Goal: Task Accomplishment & Management: Manage account settings

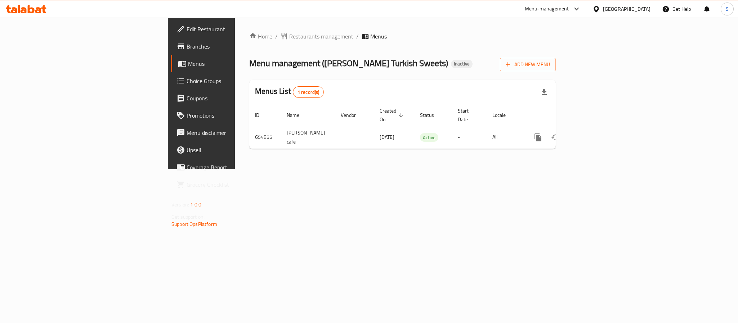
click at [453, 49] on div "Home / Restaurants management / Menus Menu management ( Tatli Sarayi Turkish Sw…" at bounding box center [402, 93] width 306 height 123
click at [550, 64] on span "Add New Menu" at bounding box center [528, 64] width 44 height 9
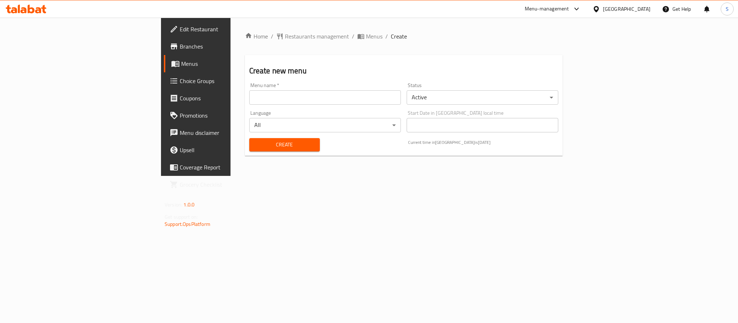
click at [392, 97] on input "text" at bounding box center [325, 97] width 152 height 14
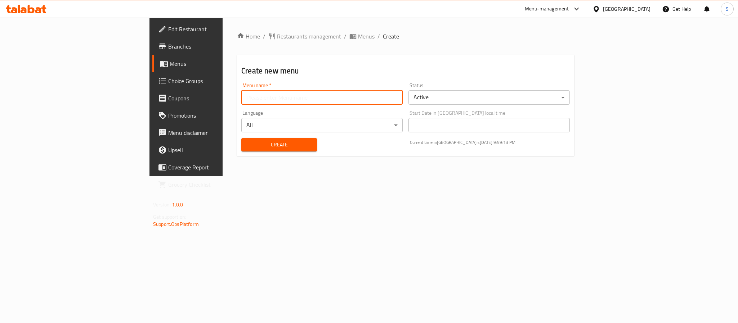
type input "New Menu"
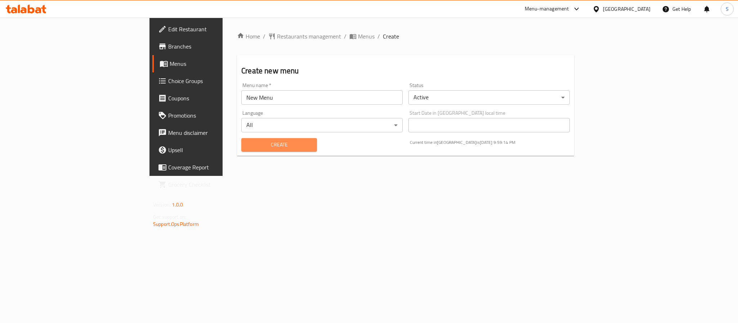
click at [247, 141] on span "Create" at bounding box center [279, 144] width 64 height 9
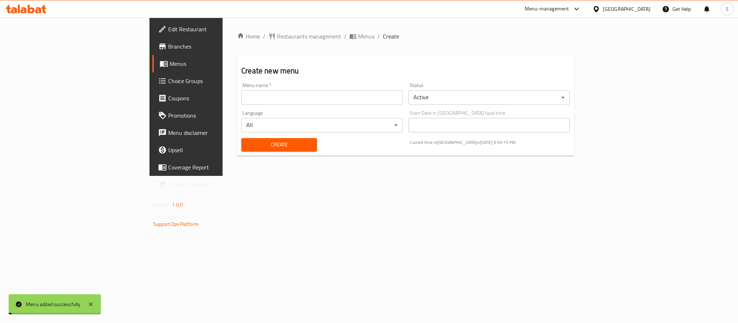
click at [287, 56] on div "Create new menu Menu name   * Menu name * Status Active ​ Language All ​ Start …" at bounding box center [405, 105] width 337 height 101
click at [358, 38] on span "Menus" at bounding box center [366, 36] width 17 height 9
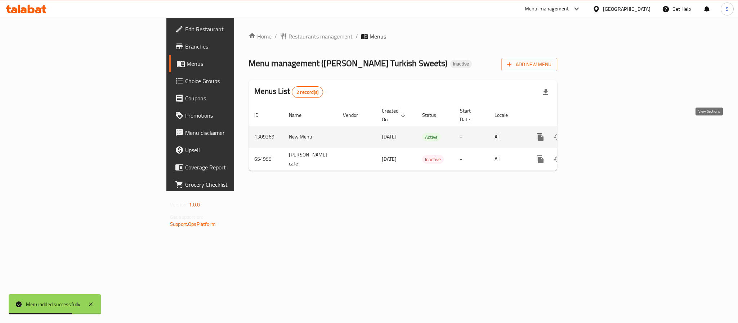
click at [596, 133] on icon "enhanced table" at bounding box center [592, 137] width 9 height 9
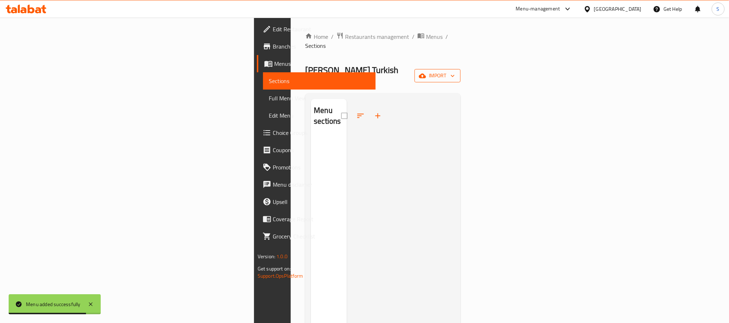
click at [426, 73] on icon "button" at bounding box center [422, 75] width 7 height 5
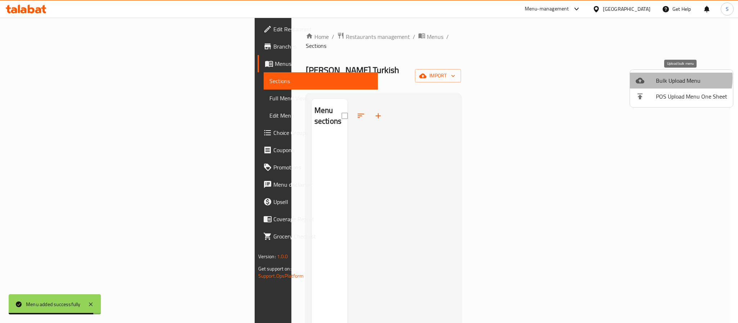
click at [667, 78] on span "Bulk Upload Menu" at bounding box center [691, 80] width 71 height 9
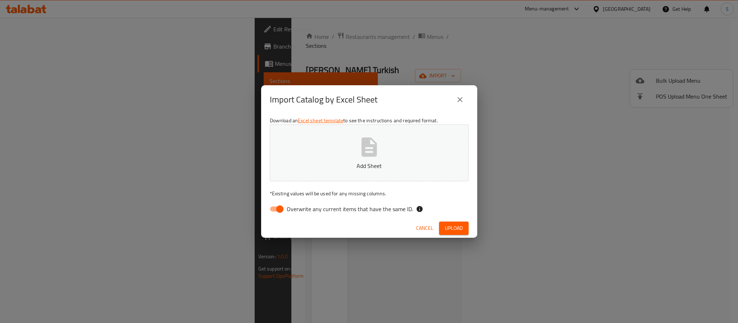
click at [273, 211] on input "Overwrite any current items that have the same ID." at bounding box center [279, 209] width 41 height 14
checkbox input "false"
click at [372, 152] on icon "button" at bounding box center [369, 147] width 23 height 23
click at [450, 230] on span "Upload" at bounding box center [454, 228] width 18 height 9
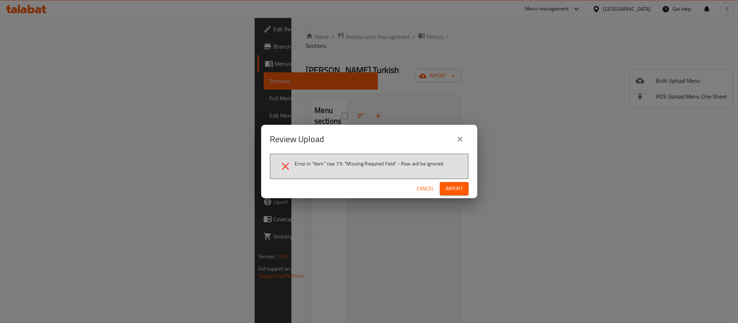
click at [450, 187] on span "Import" at bounding box center [453, 188] width 17 height 9
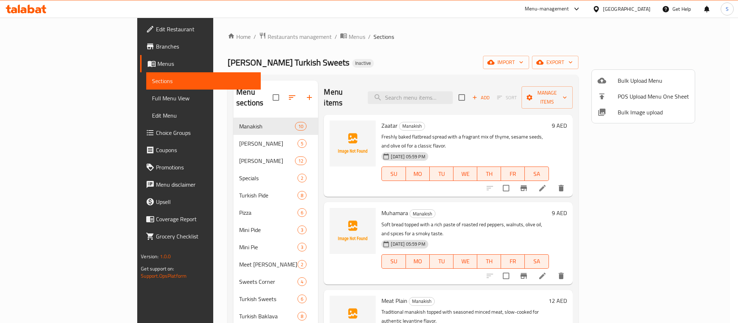
click at [240, 92] on div at bounding box center [369, 161] width 738 height 323
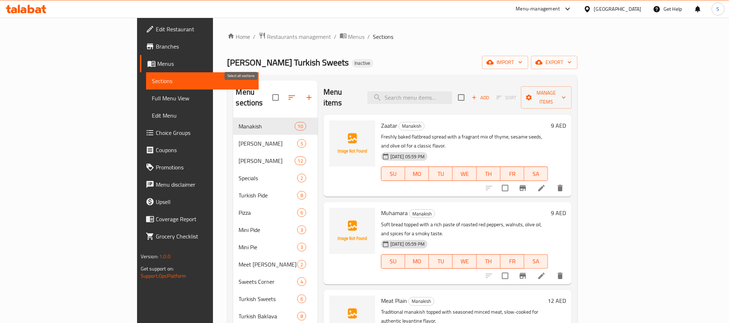
click at [268, 92] on input "checkbox" at bounding box center [275, 97] width 15 height 15
click at [268, 93] on input "checkbox" at bounding box center [275, 97] width 15 height 15
checkbox input "false"
click at [262, 42] on div "Home / Restaurants management / Menus / Sections Tatli Sarayi Turkish Sweets In…" at bounding box center [403, 234] width 351 height 405
click at [349, 37] on span "Menus" at bounding box center [357, 36] width 17 height 9
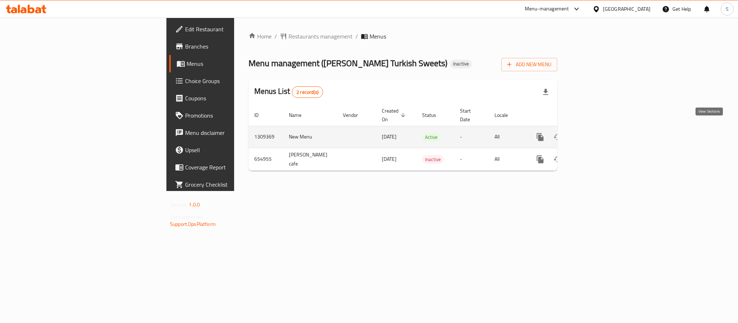
click at [596, 133] on icon "enhanced table" at bounding box center [592, 137] width 9 height 9
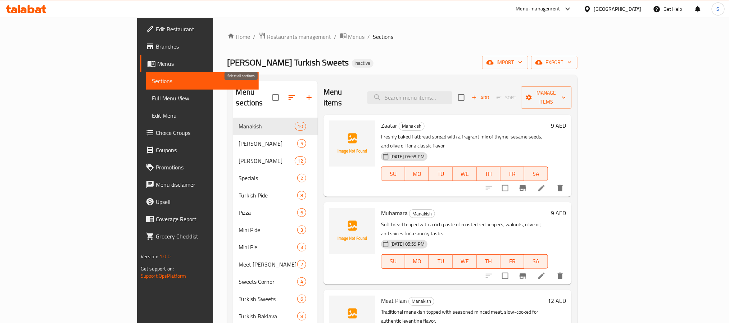
click at [268, 93] on input "checkbox" at bounding box center [275, 97] width 15 height 15
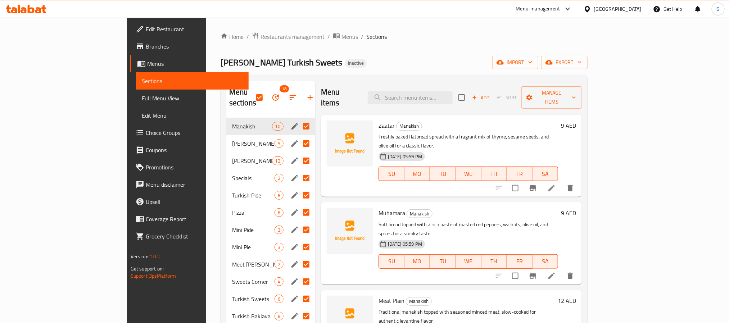
click at [299, 119] on input "Menu sections" at bounding box center [306, 126] width 15 height 15
checkbox input "false"
click at [299, 136] on input "Menu sections" at bounding box center [306, 143] width 15 height 15
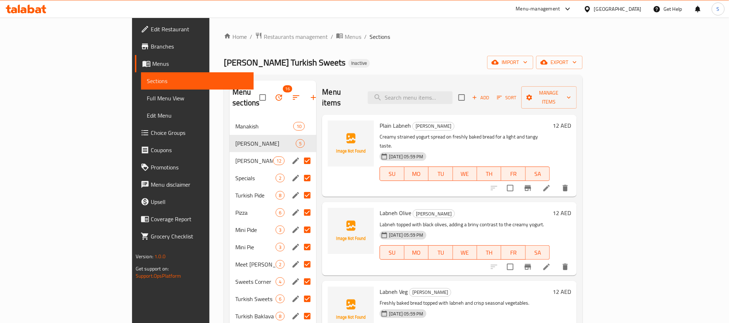
click at [300, 153] on input "Menu sections" at bounding box center [307, 160] width 15 height 15
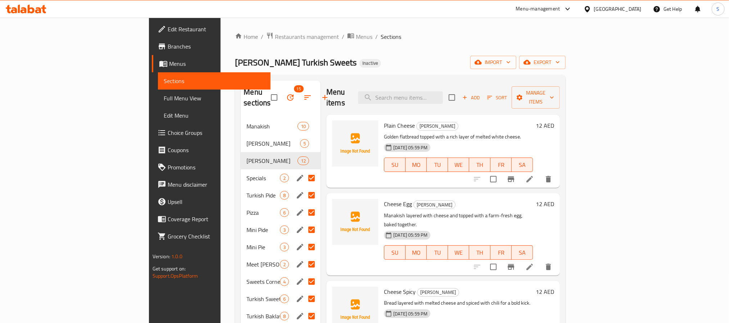
drag, startPoint x: 275, startPoint y: 163, endPoint x: 273, endPoint y: 178, distance: 14.6
click at [304, 171] on input "Menu sections" at bounding box center [311, 178] width 15 height 15
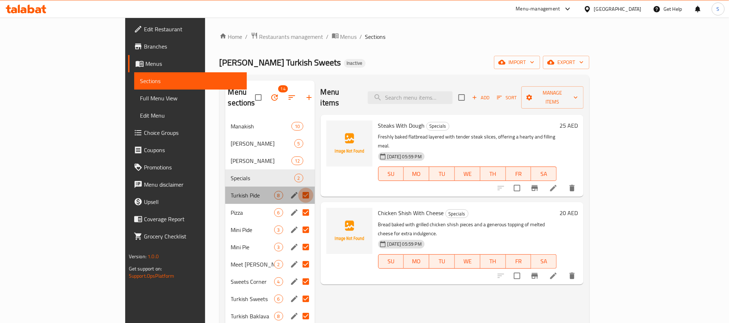
click at [298, 188] on input "Menu sections" at bounding box center [305, 195] width 15 height 15
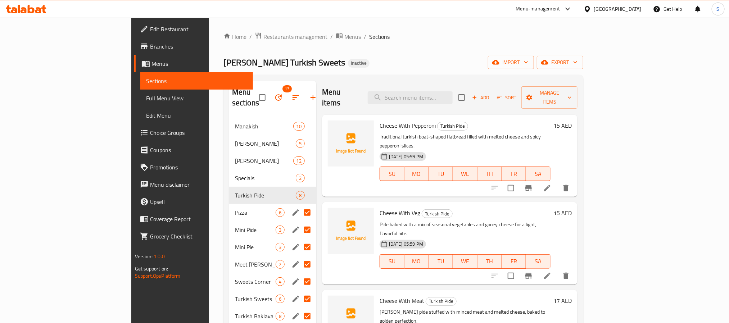
click at [300, 205] on input "Menu sections" at bounding box center [307, 212] width 15 height 15
checkbox input "false"
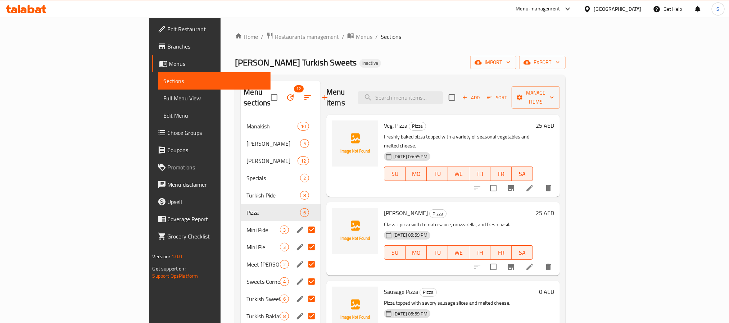
click at [304, 223] on input "Menu sections" at bounding box center [311, 230] width 15 height 15
checkbox input "false"
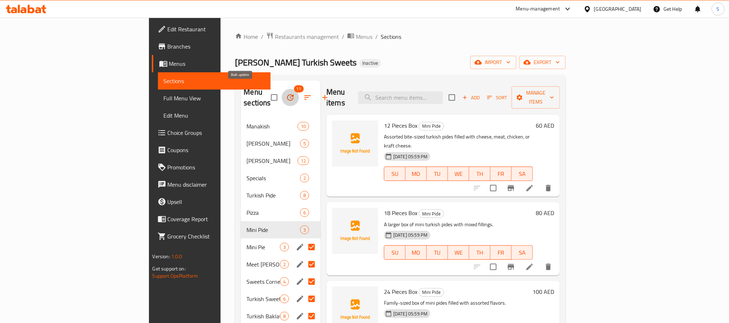
click at [286, 94] on icon "button" at bounding box center [290, 97] width 9 height 9
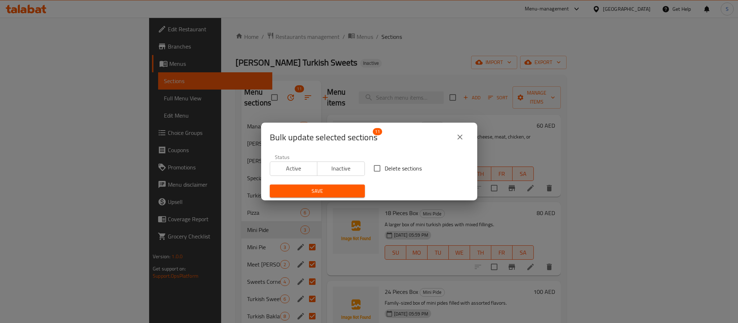
click at [371, 165] on input "Delete sections" at bounding box center [376, 168] width 15 height 15
checkbox input "true"
click at [342, 189] on span "Save" at bounding box center [317, 191] width 84 height 9
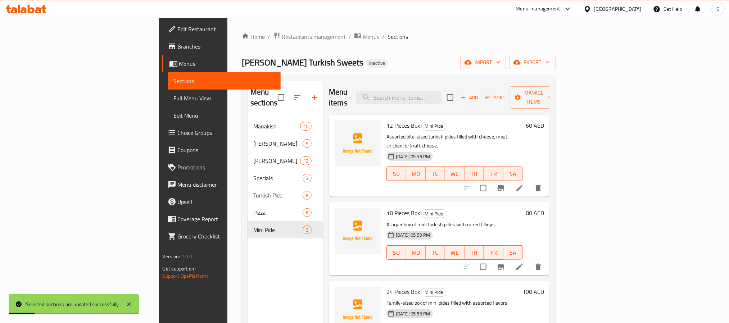
click at [268, 51] on div "Home / Restaurants management / Menus / Sections Tatli Sarayi Turkish Sweets In…" at bounding box center [399, 221] width 314 height 378
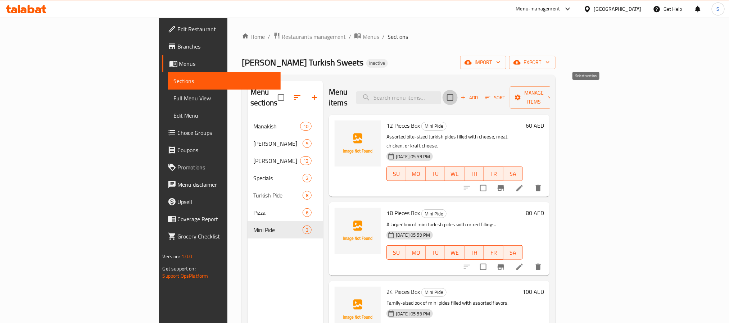
click at [458, 91] on input "checkbox" at bounding box center [450, 97] width 15 height 15
checkbox input "true"
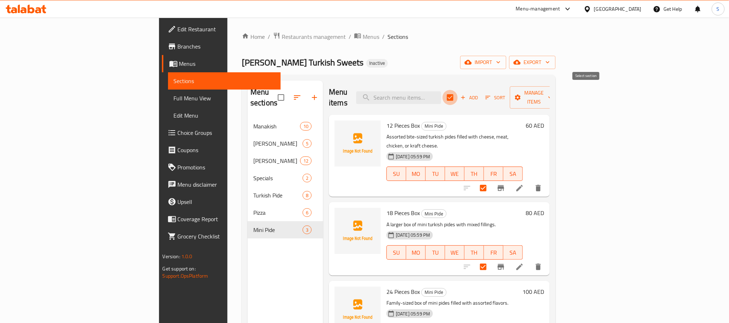
click at [458, 95] on input "checkbox" at bounding box center [450, 97] width 15 height 15
checkbox input "false"
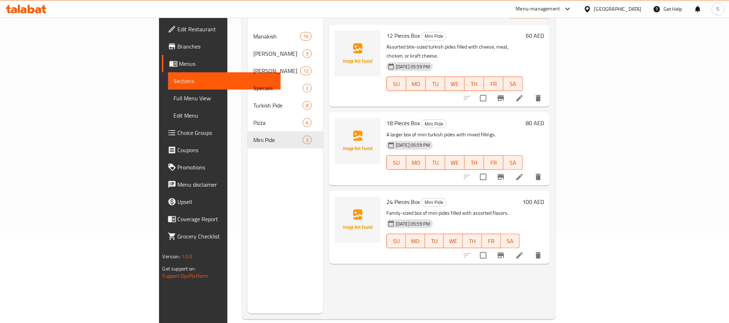
scroll to position [101, 0]
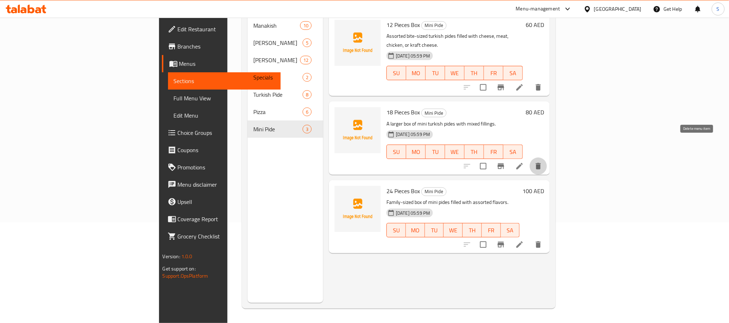
click at [541, 163] on icon "delete" at bounding box center [538, 166] width 5 height 6
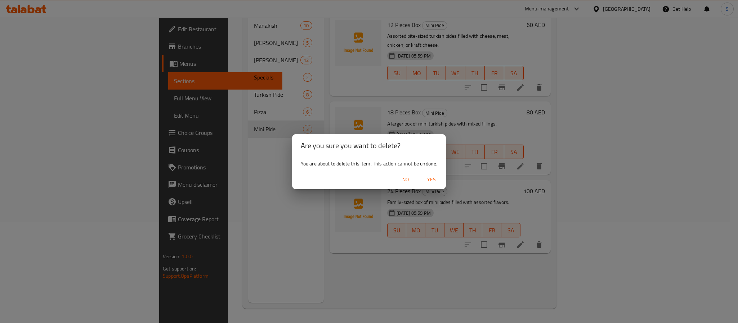
click at [434, 176] on span "Yes" at bounding box center [431, 179] width 17 height 9
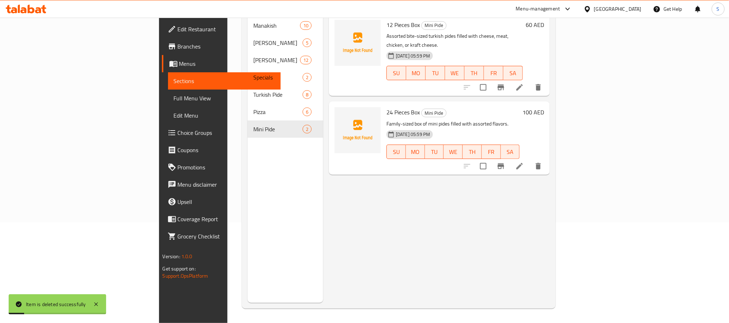
click at [543, 162] on icon "delete" at bounding box center [538, 166] width 9 height 9
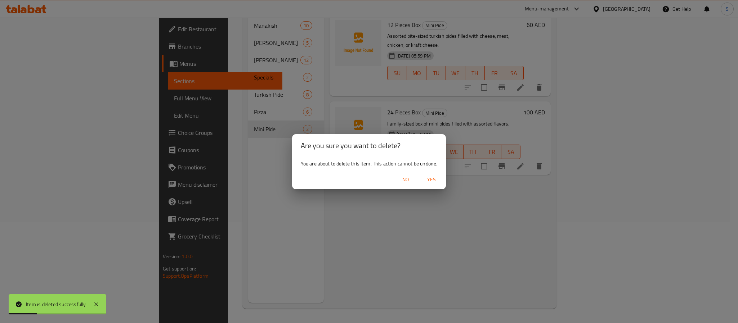
click at [432, 176] on span "Yes" at bounding box center [431, 179] width 17 height 9
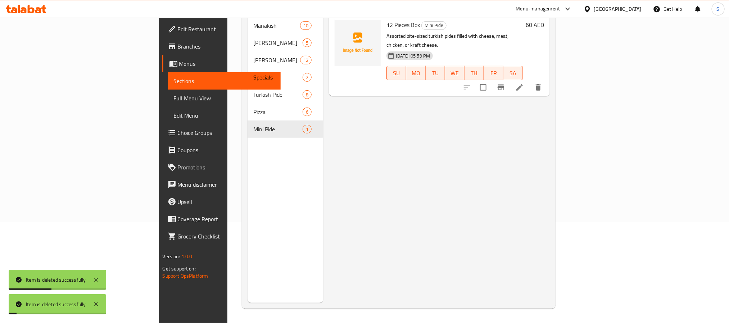
click at [431, 183] on div "Menu items Add Sort Manage items 12 Pieces Box Mini Pide Assorted bite-sized tu…" at bounding box center [436, 141] width 227 height 323
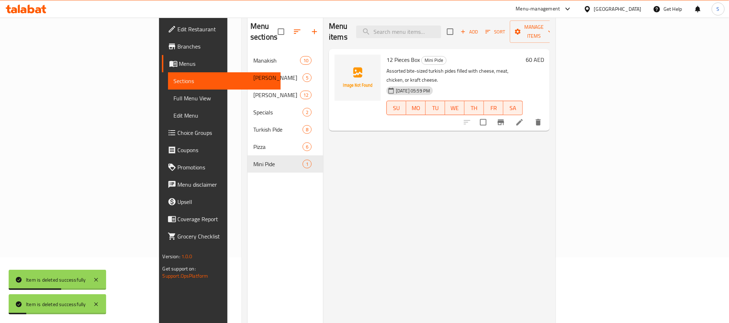
scroll to position [47, 0]
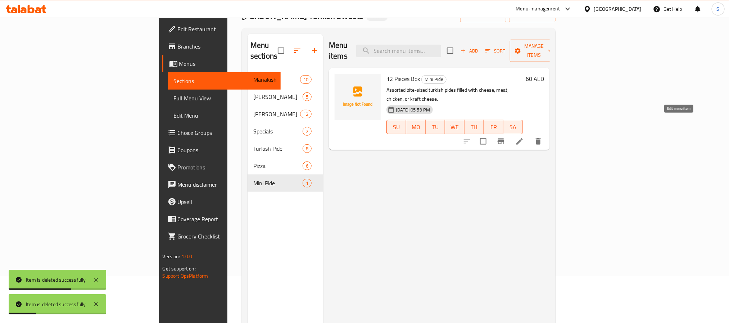
click at [524, 137] on icon at bounding box center [520, 141] width 9 height 9
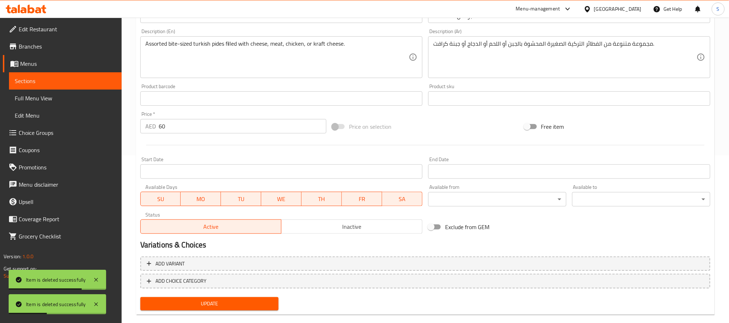
scroll to position [179, 0]
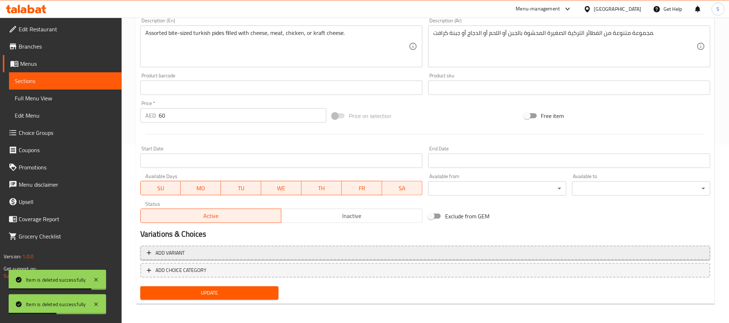
click at [623, 249] on span "Add variant" at bounding box center [425, 253] width 557 height 9
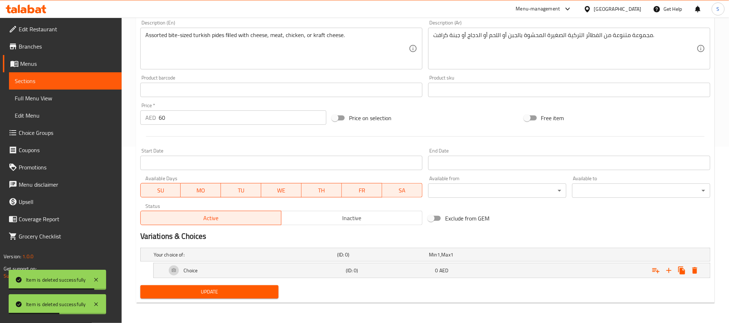
scroll to position [177, 0]
click at [667, 268] on icon "Expand" at bounding box center [669, 270] width 9 height 9
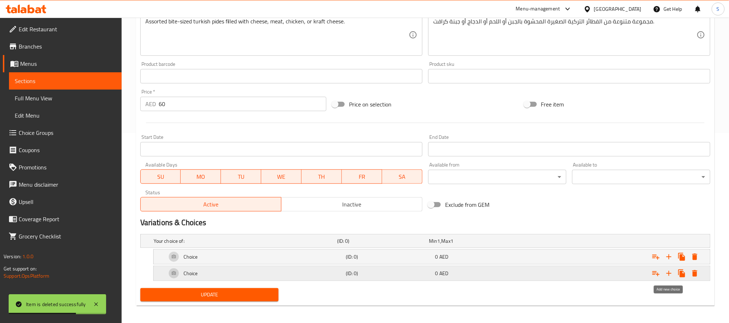
scroll to position [194, 0]
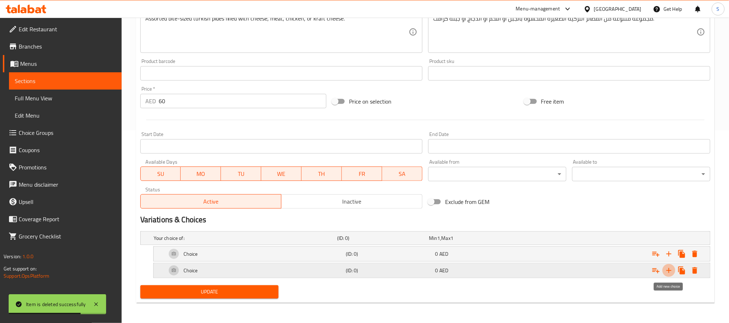
click at [665, 267] on icon "Expand" at bounding box center [669, 270] width 9 height 9
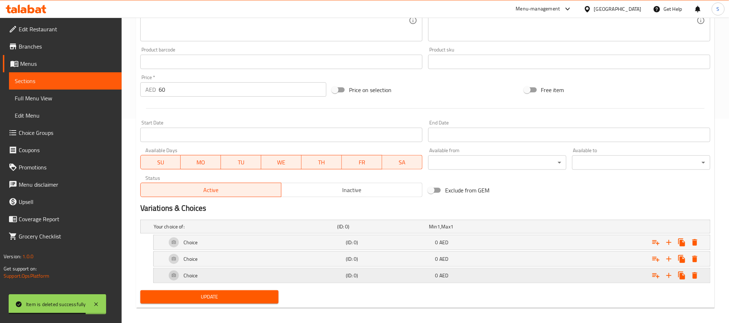
scroll to position [211, 0]
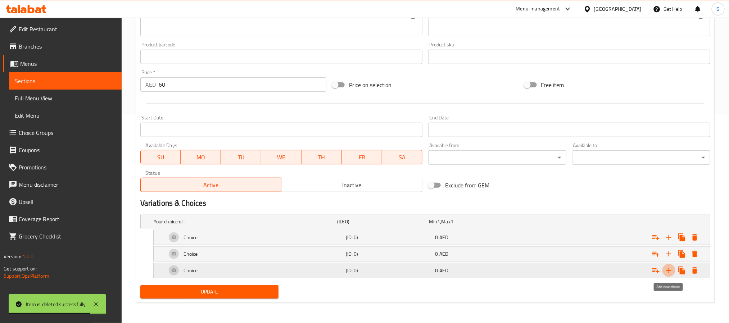
click at [670, 267] on icon "Expand" at bounding box center [669, 270] width 9 height 9
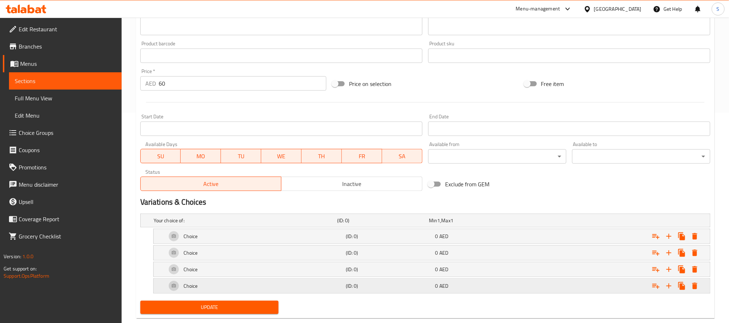
click at [477, 224] on div "0 AED" at bounding box center [473, 220] width 89 height 7
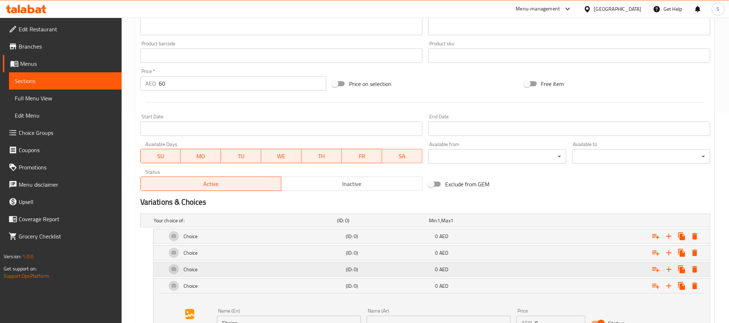
click at [476, 224] on div "0 AED" at bounding box center [473, 220] width 89 height 7
click at [472, 224] on div "0 AED" at bounding box center [473, 220] width 89 height 7
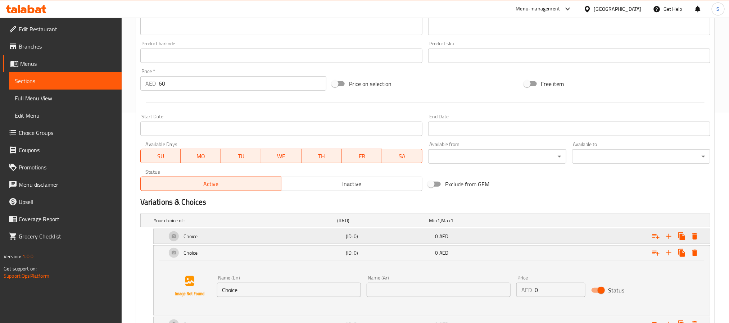
click at [470, 224] on div "0 AED" at bounding box center [473, 220] width 89 height 7
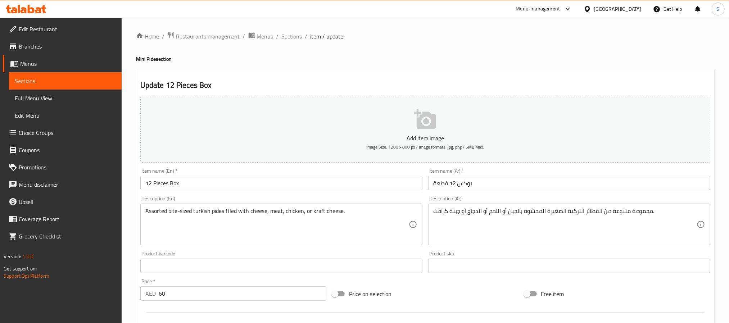
scroll to position [0, 0]
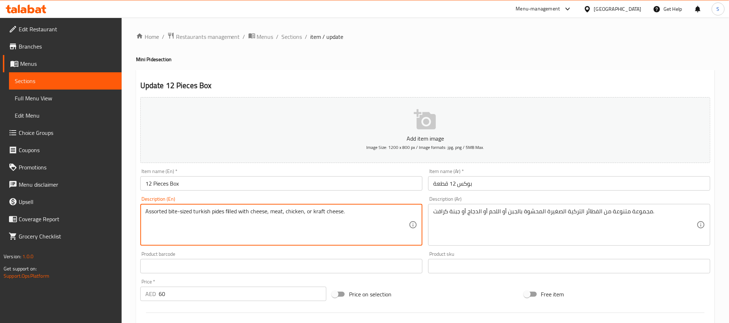
drag, startPoint x: 252, startPoint y: 213, endPoint x: 345, endPoint y: 209, distance: 93.0
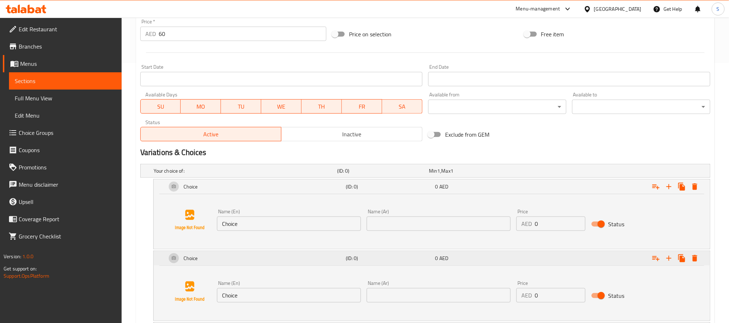
scroll to position [270, 0]
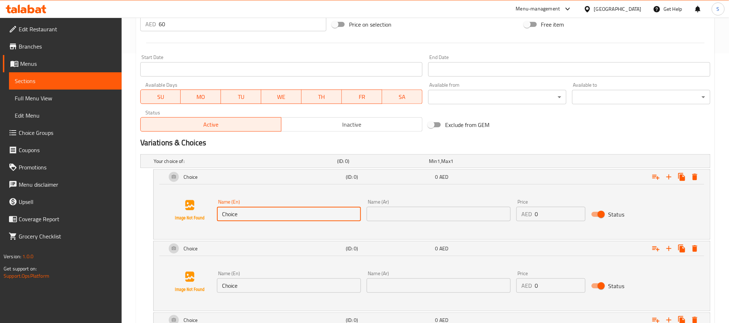
drag, startPoint x: 223, startPoint y: 215, endPoint x: 207, endPoint y: 215, distance: 16.2
click at [207, 215] on div "Name (En) Choice Name (En) Name (Ar) Name (Ar) Price AED 0 Price Status" at bounding box center [431, 210] width 539 height 55
paste input "ees"
type input "Cheese"
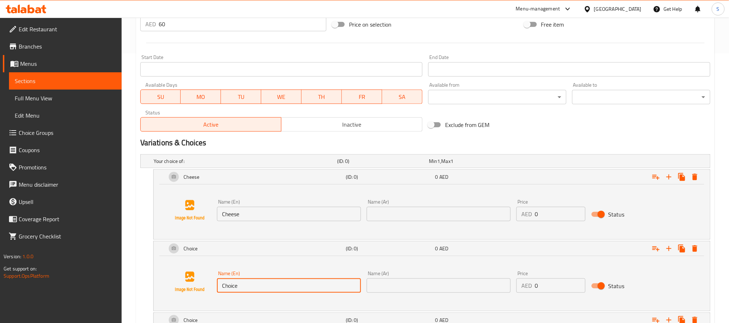
drag, startPoint x: 223, startPoint y: 289, endPoint x: 207, endPoint y: 286, distance: 15.5
click at [203, 295] on div "Name (En) Choice Name (En) Name (Ar) Name (Ar) Price AED 0 Price Status" at bounding box center [431, 282] width 539 height 55
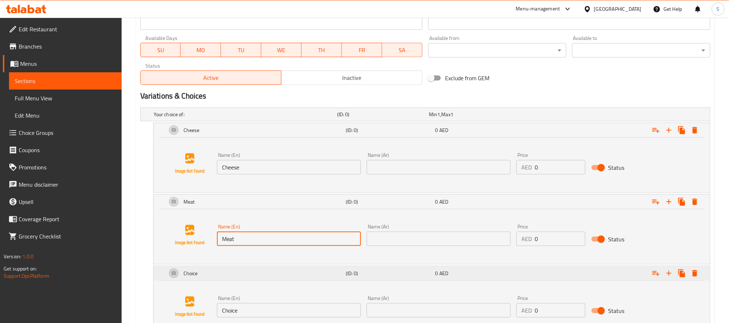
scroll to position [378, 0]
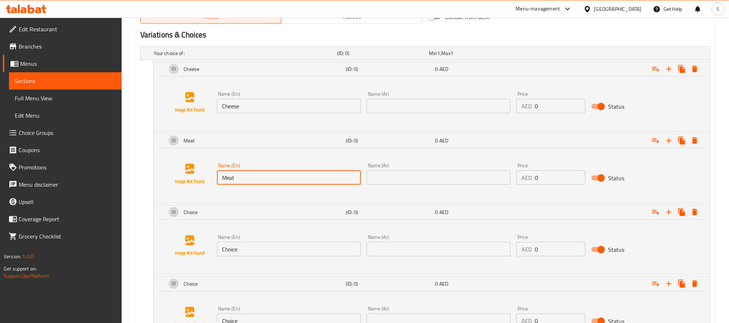
type input "Meat"
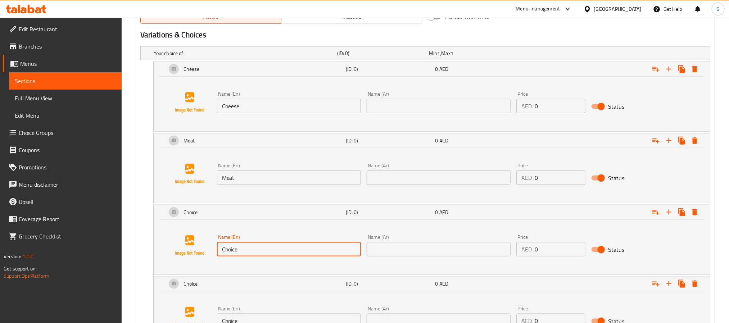
drag, startPoint x: 253, startPoint y: 255, endPoint x: 217, endPoint y: 254, distance: 35.7
click at [215, 256] on div "Name (En) Choice Name (En)" at bounding box center [289, 246] width 150 height 28
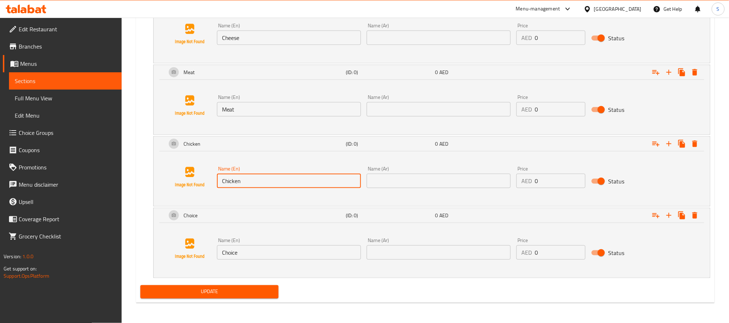
scroll to position [448, 0]
type input "Chicken"
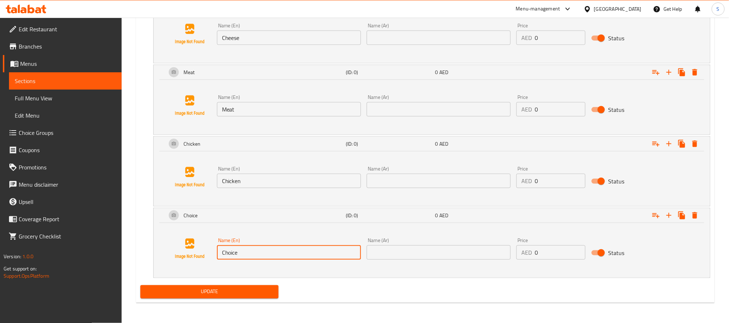
drag, startPoint x: 250, startPoint y: 248, endPoint x: 203, endPoint y: 253, distance: 46.6
click at [203, 253] on div "Name (En) Choice Name (En) Name (Ar) Name (Ar) Price AED 0 Price Status" at bounding box center [431, 249] width 539 height 55
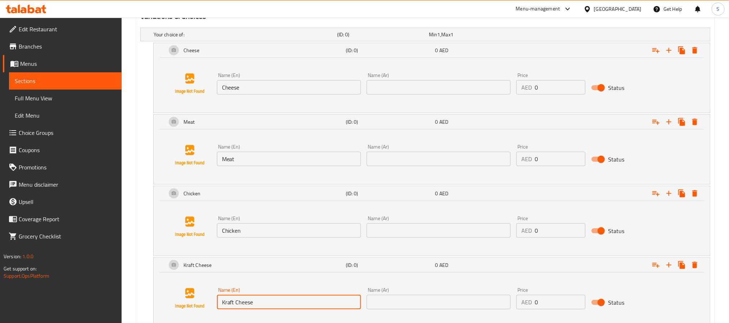
scroll to position [340, 0]
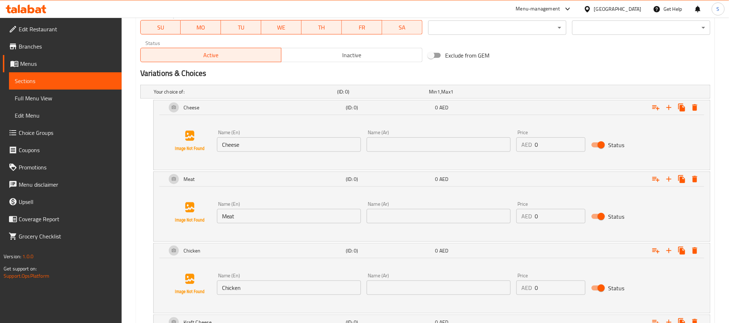
type input "Kraft Cheese"
click at [398, 150] on input "text" at bounding box center [439, 145] width 144 height 14
type input "جبنة"
click at [407, 214] on input "text" at bounding box center [439, 216] width 144 height 14
type input "لحم"
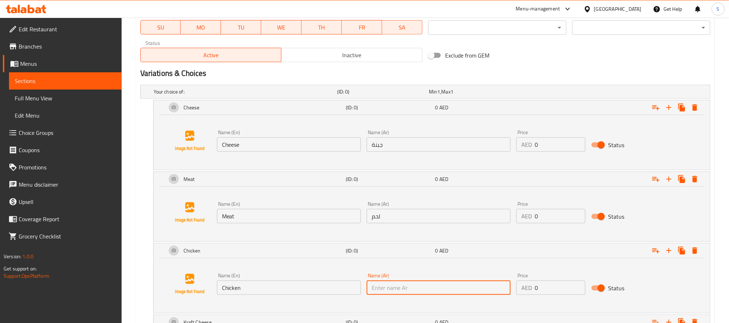
click at [392, 286] on input "text" at bounding box center [439, 288] width 144 height 14
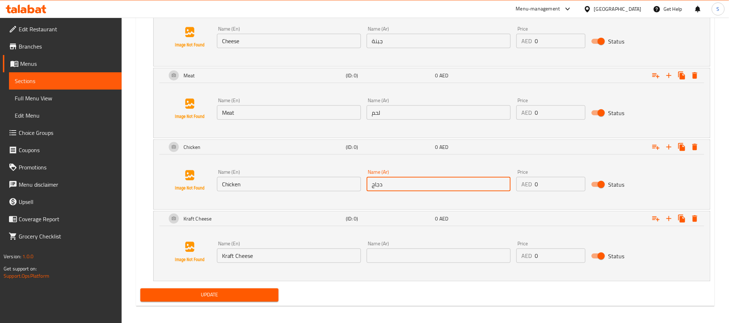
scroll to position [448, 0]
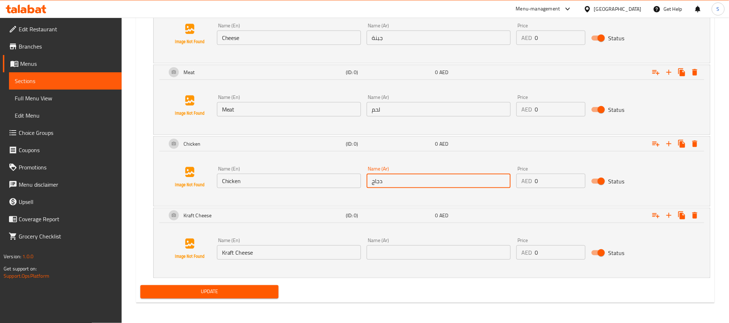
type input "دجاج"
click at [420, 253] on input "text" at bounding box center [439, 253] width 144 height 14
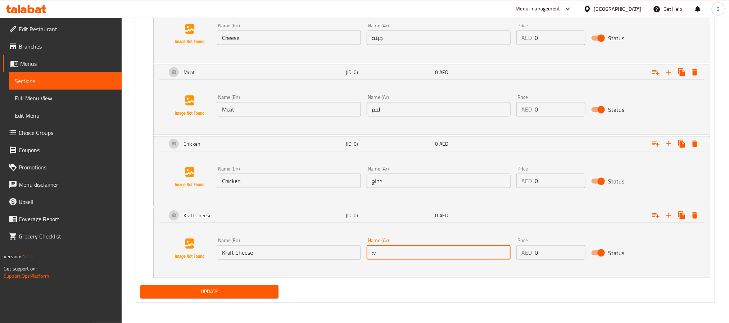
type input ";"
type input "ك"
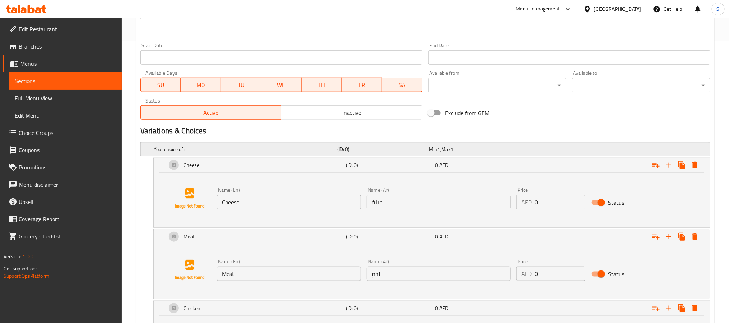
scroll to position [232, 0]
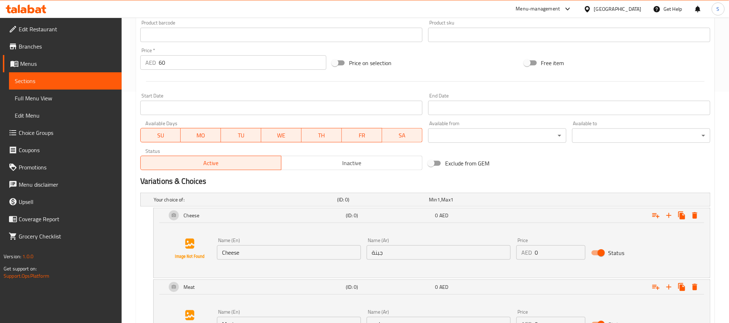
type input "جبنة كرافت"
drag, startPoint x: 165, startPoint y: 65, endPoint x: 155, endPoint y: 62, distance: 10.1
click at [155, 62] on div "AED 60 Price *" at bounding box center [233, 62] width 186 height 14
type input "0"
drag, startPoint x: 541, startPoint y: 248, endPoint x: 525, endPoint y: 251, distance: 16.0
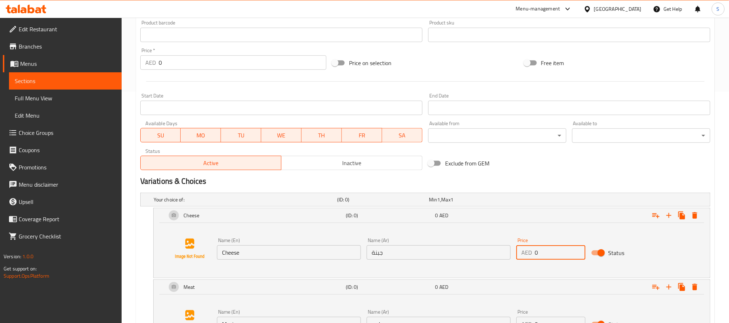
click at [525, 251] on div "AED 0 Price" at bounding box center [551, 253] width 69 height 14
paste input "6"
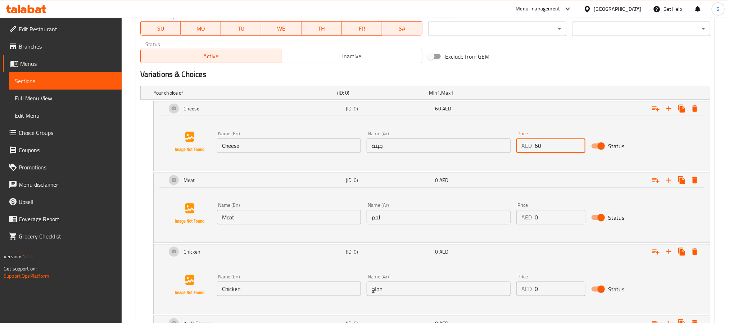
scroll to position [340, 0]
type input "60"
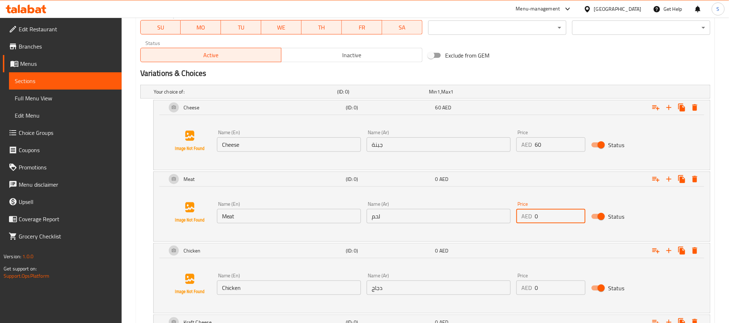
drag, startPoint x: 540, startPoint y: 219, endPoint x: 533, endPoint y: 215, distance: 8.7
click at [533, 215] on div "AED 0 Price" at bounding box center [551, 216] width 69 height 14
paste input "6"
type input "60"
drag, startPoint x: 542, startPoint y: 283, endPoint x: 530, endPoint y: 285, distance: 12.1
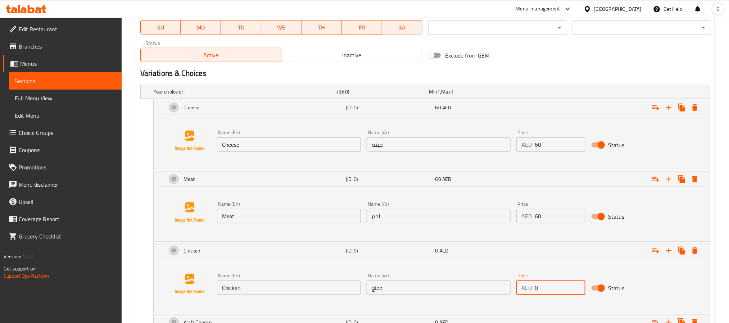
click at [530, 285] on div "AED 0 Price" at bounding box center [551, 288] width 69 height 14
paste input "6"
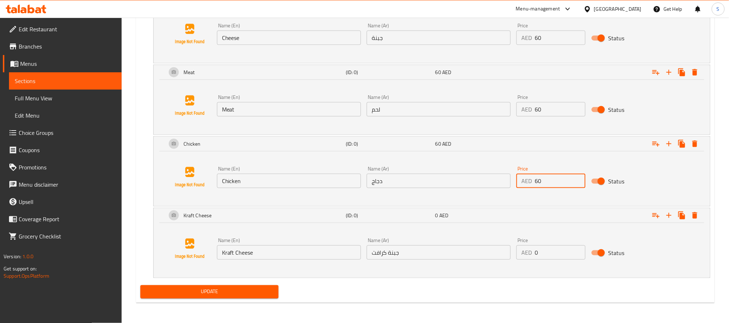
scroll to position [448, 0]
type input "60"
paste input "6"
drag, startPoint x: 540, startPoint y: 254, endPoint x: 530, endPoint y: 253, distance: 10.9
click at [530, 253] on div "AED 0 Price" at bounding box center [551, 253] width 69 height 14
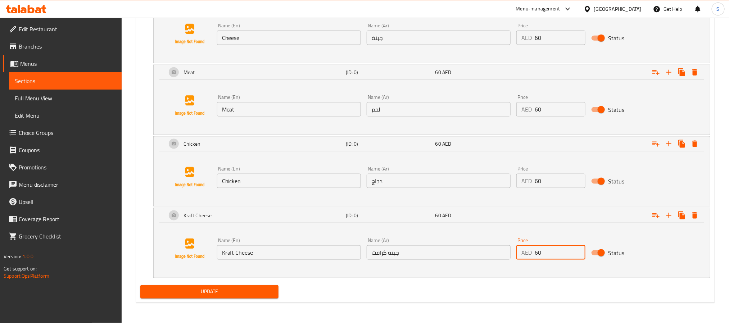
type input "60"
click at [264, 296] on span "Update" at bounding box center [209, 292] width 127 height 9
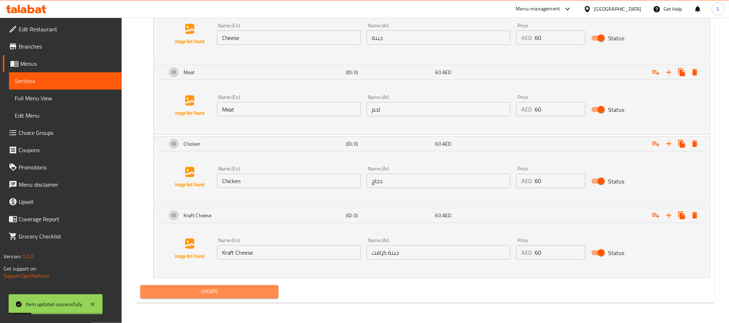
click at [242, 293] on span "Update" at bounding box center [209, 292] width 127 height 9
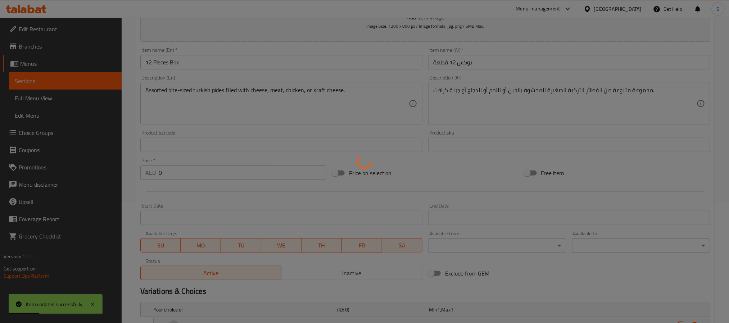
scroll to position [0, 0]
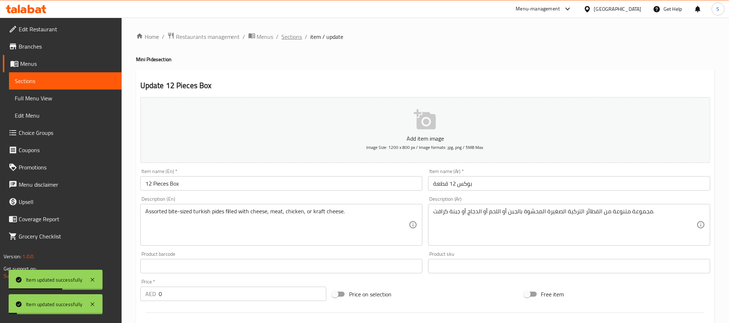
click at [294, 36] on span "Sections" at bounding box center [292, 36] width 21 height 9
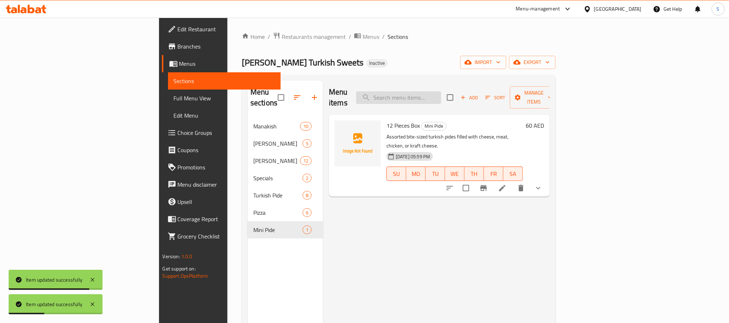
click at [433, 91] on input "search" at bounding box center [398, 97] width 85 height 13
paste input "Cheese (Halloumi, Akkawi, Mozzarella)"
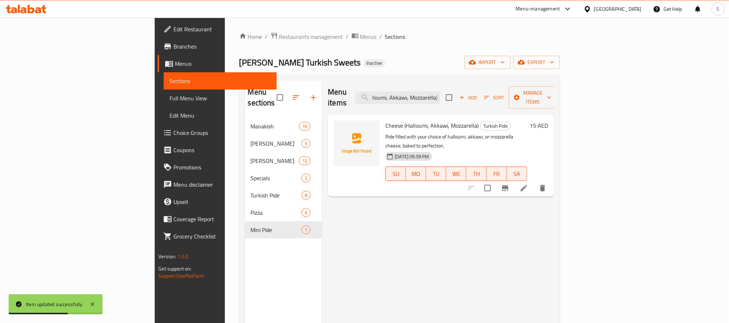
type input "Cheese (Halloumi, Akkawi, Mozzarella)"
click at [534, 182] on li at bounding box center [524, 188] width 20 height 13
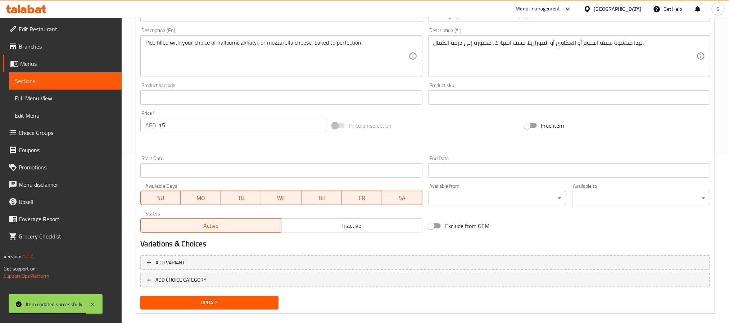
scroll to position [179, 0]
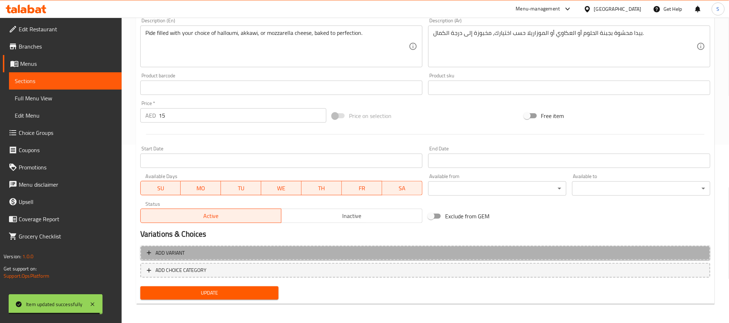
click at [603, 254] on span "Add variant" at bounding box center [425, 253] width 557 height 9
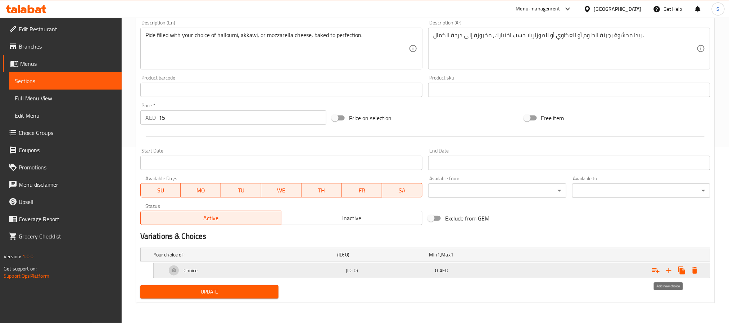
click at [671, 273] on icon "Expand" at bounding box center [669, 270] width 9 height 9
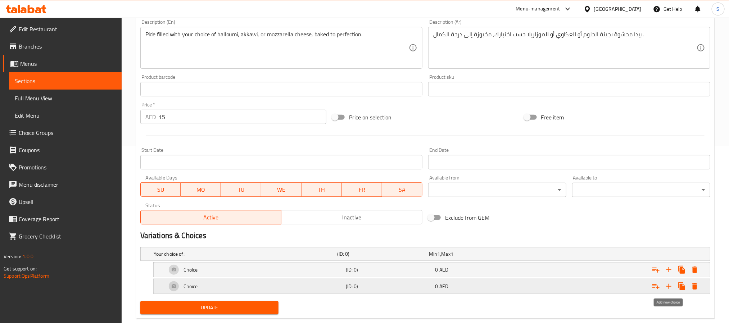
click at [668, 287] on icon "Expand" at bounding box center [669, 286] width 9 height 9
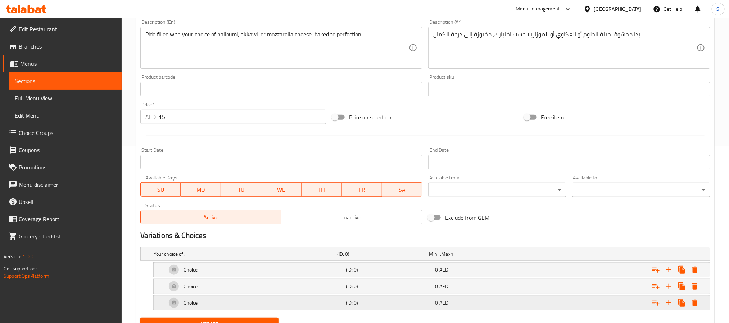
scroll to position [211, 0]
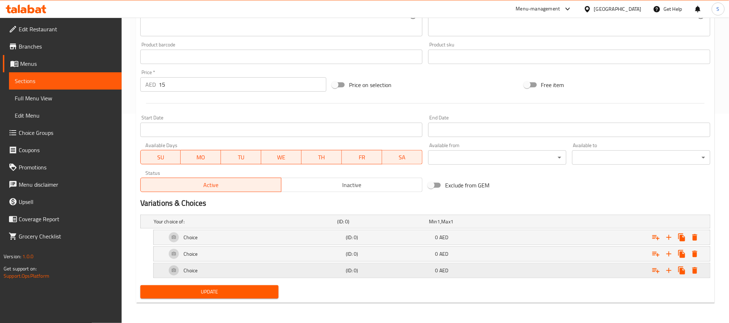
click at [487, 225] on div "0 AED" at bounding box center [473, 221] width 89 height 7
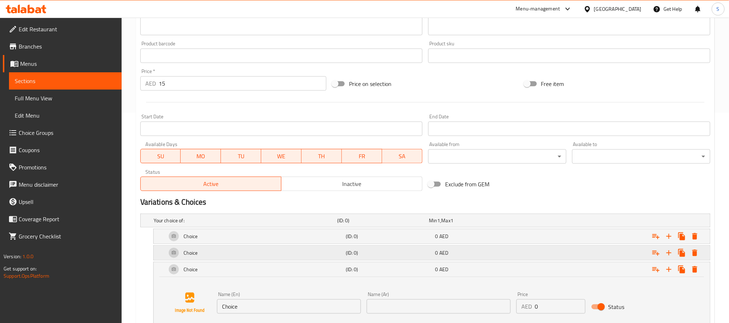
click at [483, 226] on div "0 AED" at bounding box center [474, 221] width 92 height 10
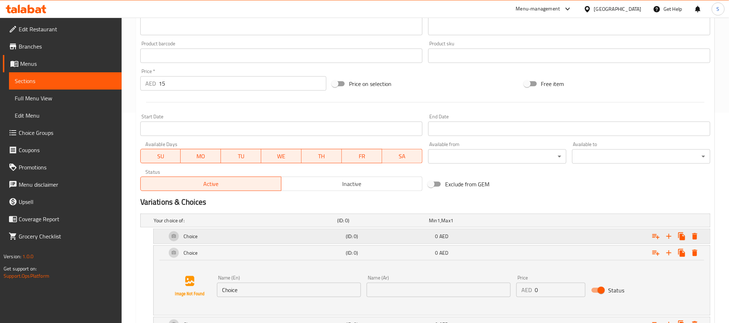
click at [481, 224] on div "0 AED" at bounding box center [473, 220] width 89 height 7
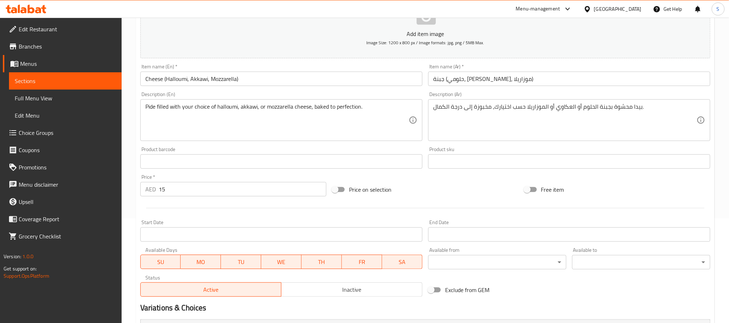
scroll to position [49, 0]
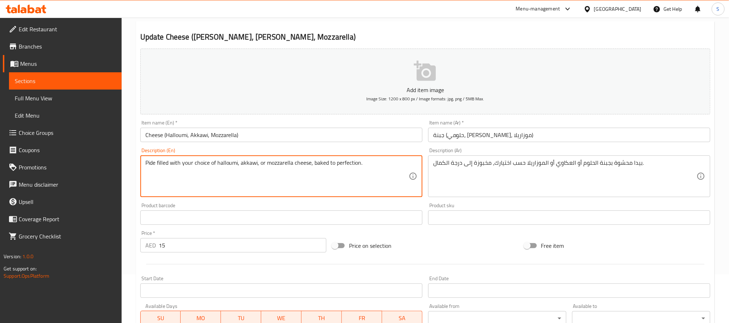
drag, startPoint x: 217, startPoint y: 162, endPoint x: 309, endPoint y: 164, distance: 91.8
click at [365, 166] on textarea "Pide filled with your choice of halloumi, akkawi, or mozzarella cheese, baked t…" at bounding box center [277, 177] width 264 height 34
paste textarea "Halloumi Akkawi Mozzarella Cheese"
click at [151, 173] on textarea "Pide filled with your choice of halloumi, akkawi, or mozzarella cheese, baked t…" at bounding box center [277, 177] width 264 height 34
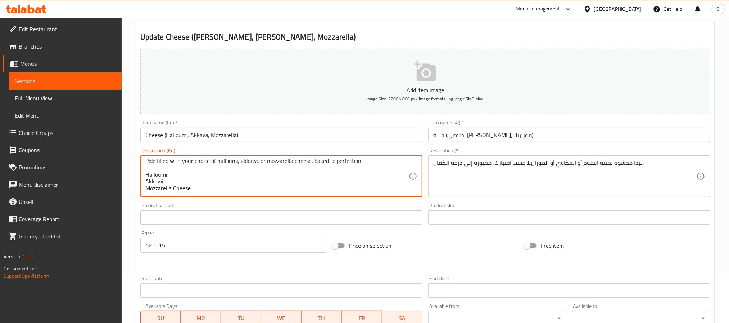
click at [151, 173] on textarea "Pide filled with your choice of halloumi, akkawi, or mozzarella cheese, baked t…" at bounding box center [277, 177] width 264 height 34
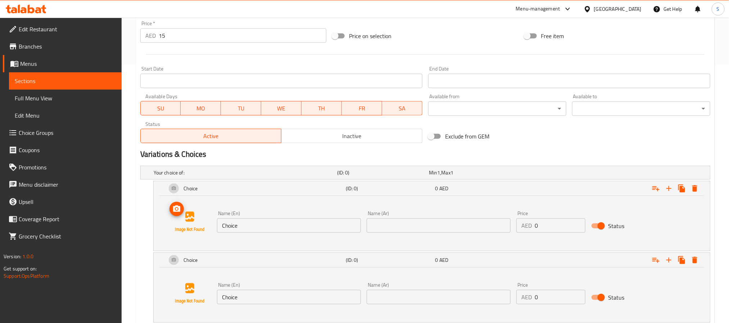
scroll to position [265, 0]
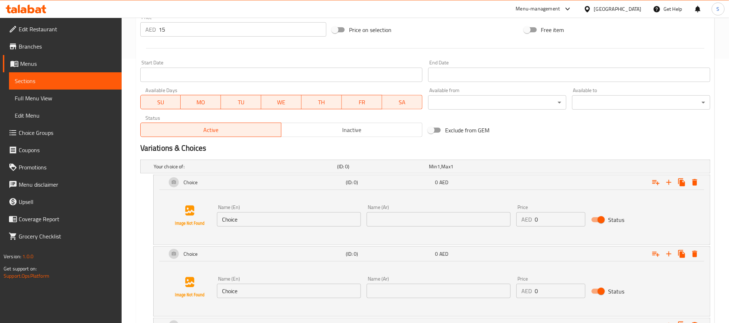
type textarea "Pide filled with your choice of halloumi, akkawi, or mozzarella cheese, baked t…"
drag, startPoint x: 240, startPoint y: 223, endPoint x: 217, endPoint y: 222, distance: 22.7
click at [217, 222] on input "Choice" at bounding box center [289, 219] width 144 height 14
paste input "Halloumi"
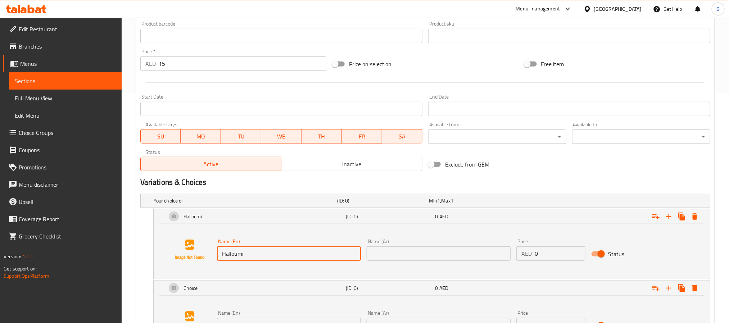
scroll to position [157, 0]
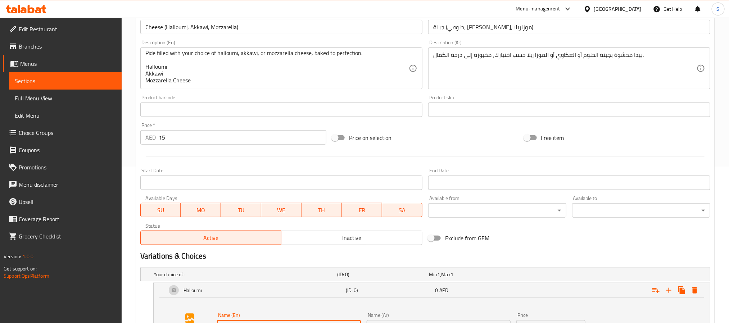
type input "Halloumi"
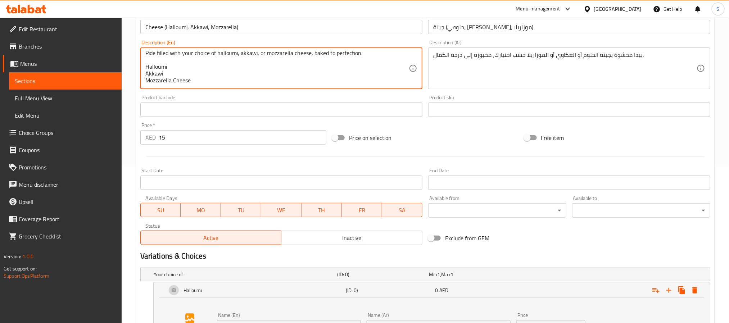
click at [154, 75] on textarea "Pide filled with your choice of halloumi, akkawi, or mozzarella cheese, baked t…" at bounding box center [277, 68] width 264 height 34
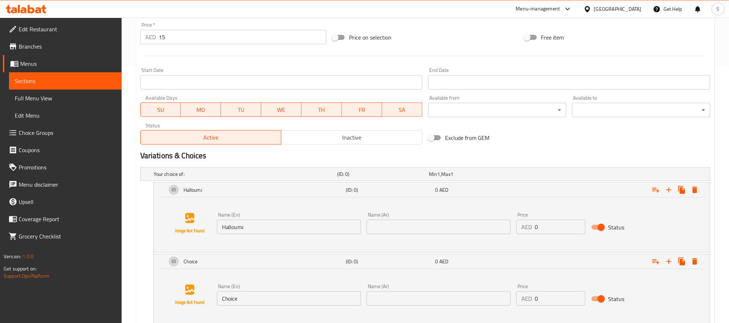
scroll to position [373, 0]
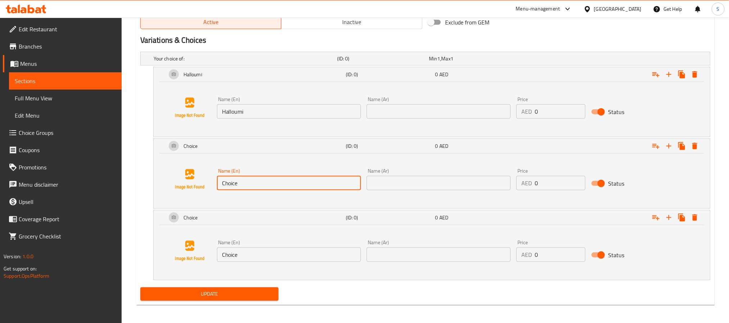
click at [236, 179] on input "Choice" at bounding box center [289, 183] width 144 height 14
paste input "Akkawi"
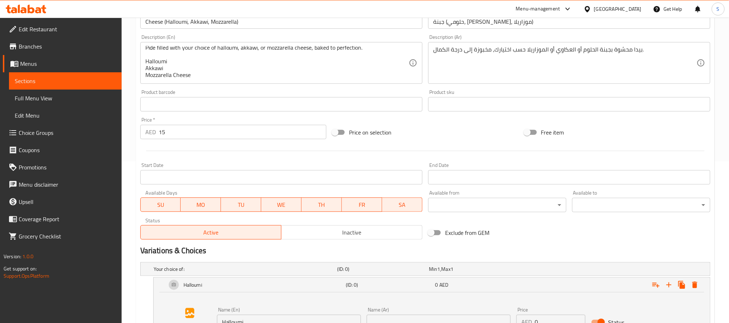
scroll to position [157, 0]
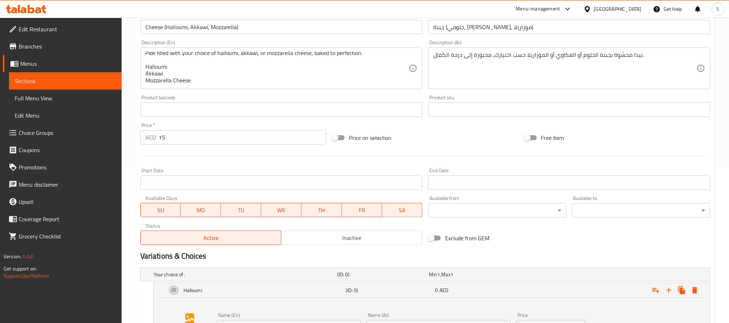
type input "Akkawi"
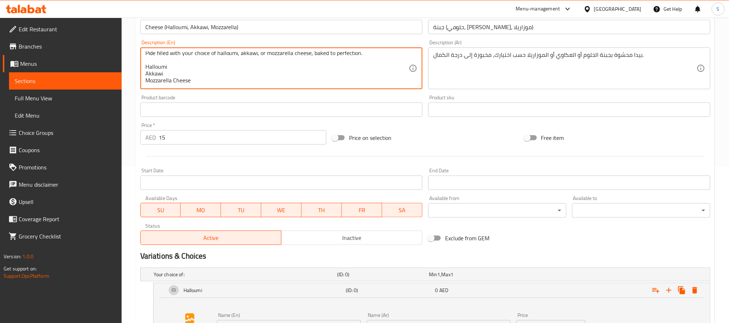
click at [166, 82] on textarea "Pide filled with your choice of halloumi, akkawi, or mozzarella cheese, baked t…" at bounding box center [277, 68] width 264 height 34
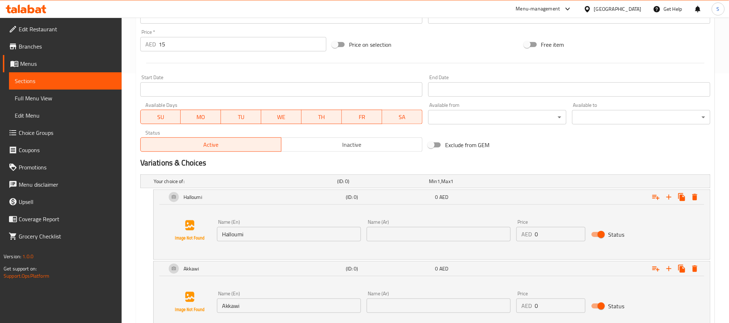
scroll to position [373, 0]
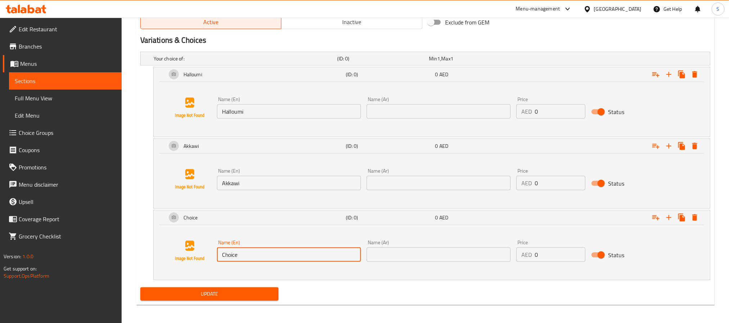
click at [248, 261] on input "Choice" at bounding box center [289, 255] width 144 height 14
paste input "Mozzarella Chees"
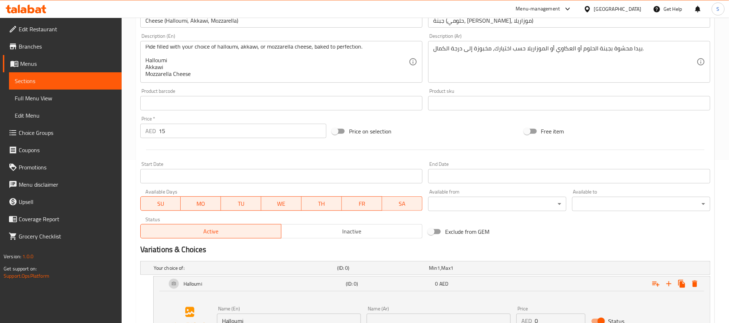
scroll to position [103, 0]
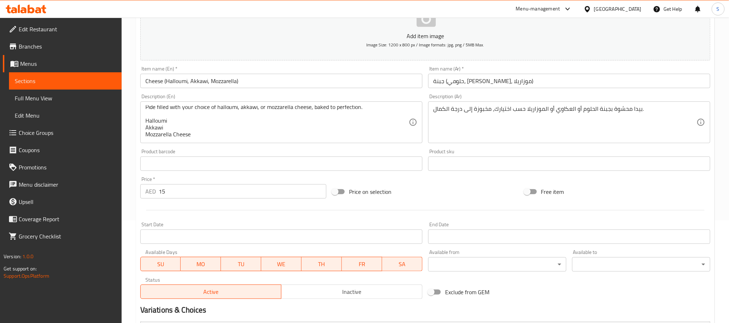
type input "Mozzarella Cheese"
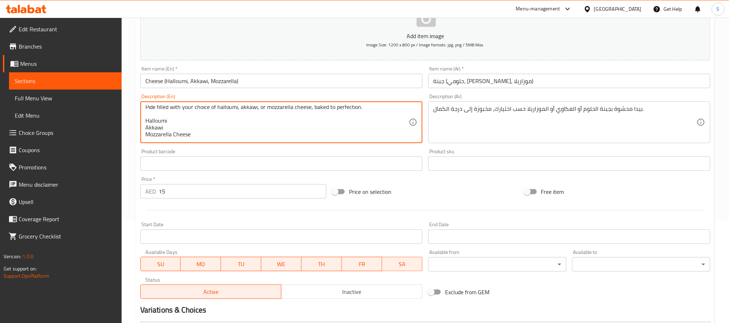
click at [153, 119] on textarea "Pide filled with your choice of halloumi, akkawi, or mozzarella cheese, baked t…" at bounding box center [277, 122] width 264 height 34
drag, startPoint x: 153, startPoint y: 119, endPoint x: 160, endPoint y: 133, distance: 15.6
click at [160, 133] on textarea "Pide filled with your choice of halloumi, akkawi, or mozzarella cheese, baked t…" at bounding box center [277, 122] width 264 height 34
type textarea "Pide filled with your choice of halloumi, akkawi, or mozzarella cheese, baked t…"
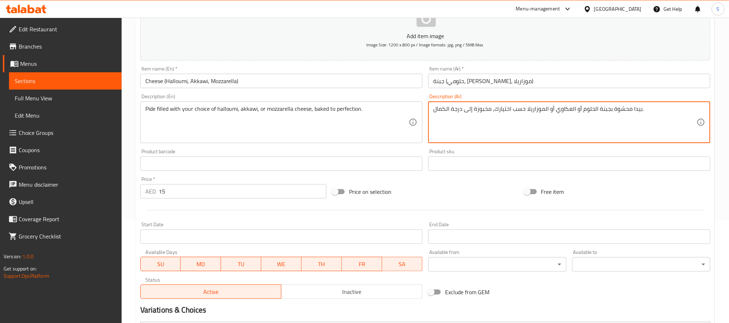
drag, startPoint x: 607, startPoint y: 109, endPoint x: 525, endPoint y: 109, distance: 81.7
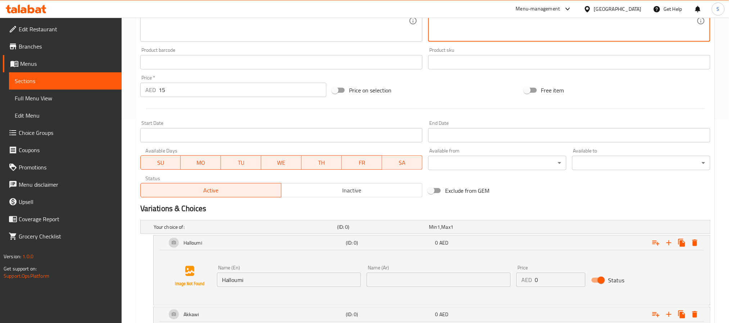
scroll to position [319, 0]
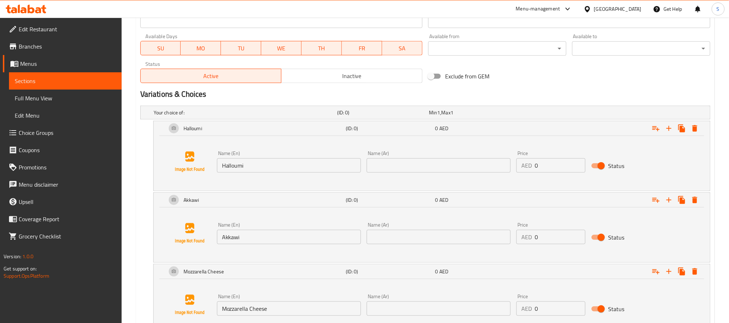
click at [414, 169] on input "text" at bounding box center [439, 165] width 144 height 14
paste input "جبنة الحلوم أو العكاوي أو الموزاريلا"
click at [441, 167] on input "جبنة الحلوم أو العكاوي أو الموزاريلا" at bounding box center [439, 165] width 144 height 14
drag, startPoint x: 416, startPoint y: 167, endPoint x: 401, endPoint y: 167, distance: 14.8
click at [401, 167] on input "جبنة حلوم أو العكاوي أو الموزاريلا" at bounding box center [439, 165] width 144 height 14
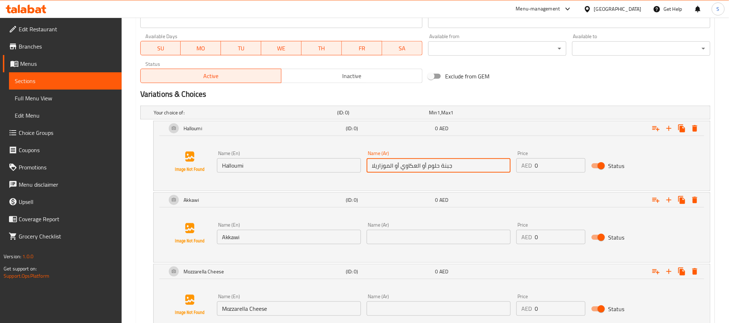
type input "جبنة حلوم أو العكاوي أو الموزاريلا"
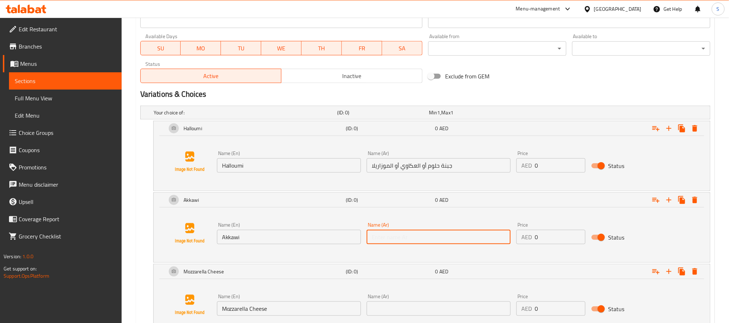
click at [399, 239] on input "text" at bounding box center [439, 237] width 144 height 14
paste input "عكاوي"
type input "عكاوي"
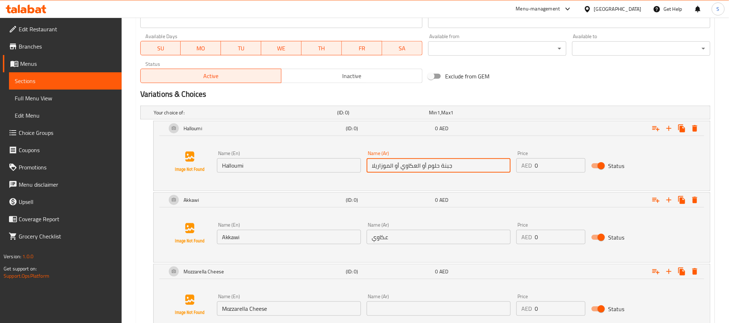
click at [388, 163] on input "جبنة حلوم أو العكاوي أو الموزاريلا" at bounding box center [439, 165] width 144 height 14
drag, startPoint x: 389, startPoint y: 167, endPoint x: 372, endPoint y: 169, distance: 17.4
click at [372, 169] on input "جبنة حلوم أو العكاوي أو الموزاريلا" at bounding box center [439, 165] width 144 height 14
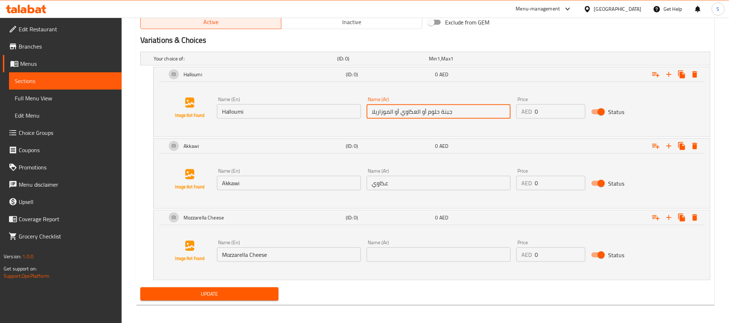
scroll to position [376, 0]
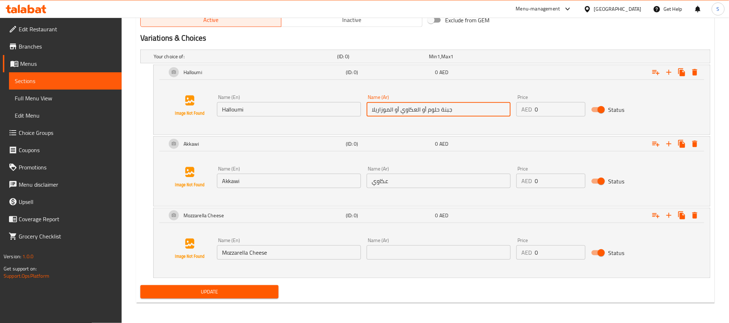
click at [413, 254] on input "text" at bounding box center [439, 253] width 144 height 14
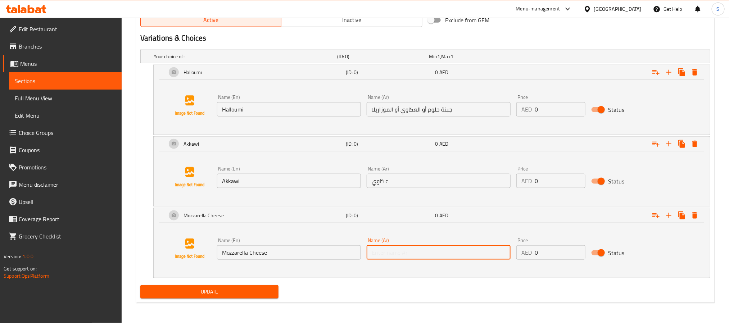
paste input "موزاريلا"
type input "موزاريلا"
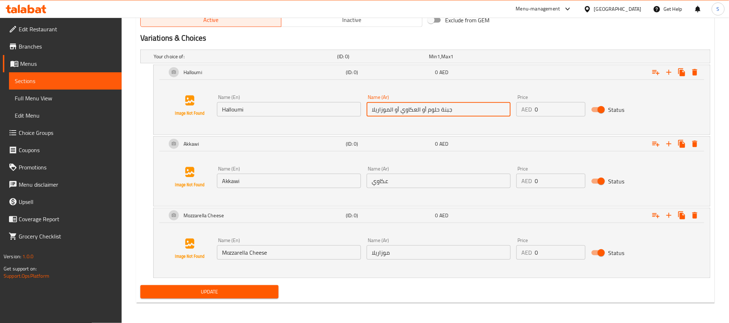
drag, startPoint x: 428, startPoint y: 110, endPoint x: 351, endPoint y: 113, distance: 76.7
click at [351, 113] on div "Name (En) Halloumi Name (En) Name (Ar) جبنة حلوم أو العكاوي أو الموزاريلا Name …" at bounding box center [439, 106] width 450 height 28
click at [394, 112] on input "جبنة حلوم" at bounding box center [439, 109] width 144 height 14
type input "جبنة حلوم"
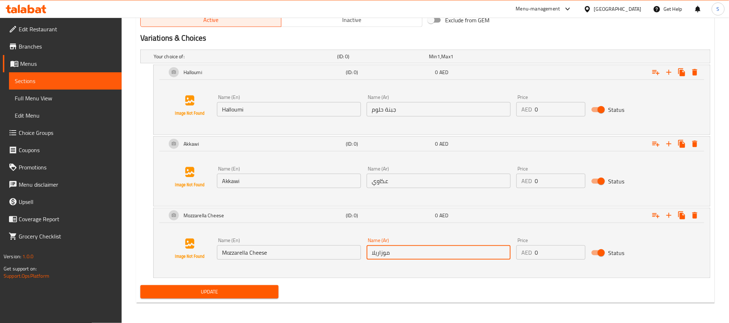
click at [400, 259] on input "موزاريلا" at bounding box center [439, 253] width 144 height 14
click at [505, 253] on input "موزاريلا" at bounding box center [439, 253] width 144 height 14
paste input "جبنة"
type input "جبنة موزاريلا"
click at [387, 112] on input "جبنة حلوم" at bounding box center [439, 109] width 144 height 14
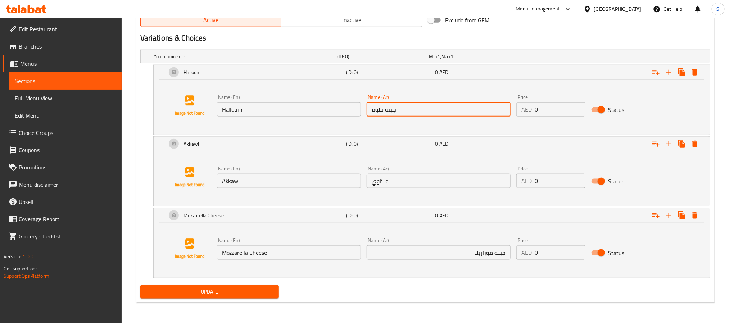
click at [387, 112] on input "جبنة حلوم" at bounding box center [439, 109] width 144 height 14
click at [389, 111] on input "جبنة حلوم" at bounding box center [439, 109] width 144 height 14
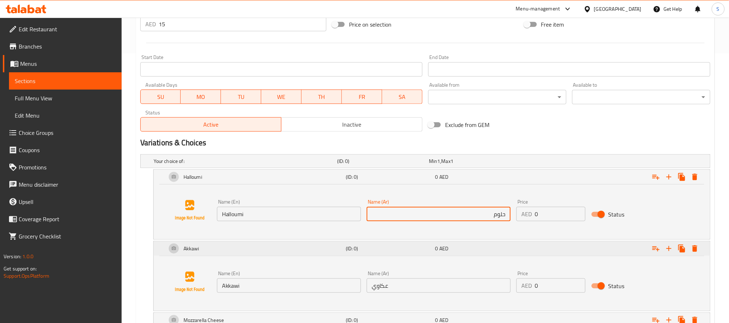
scroll to position [322, 0]
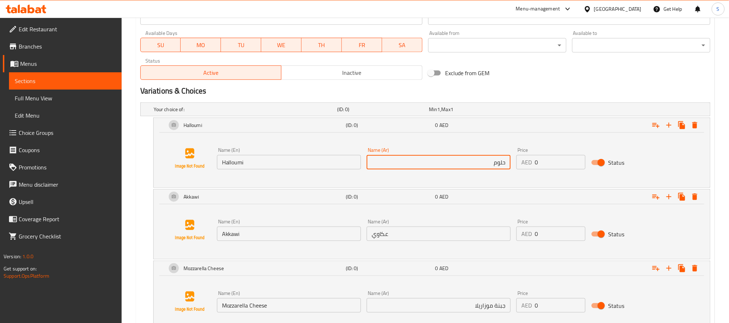
type input "حلوم"
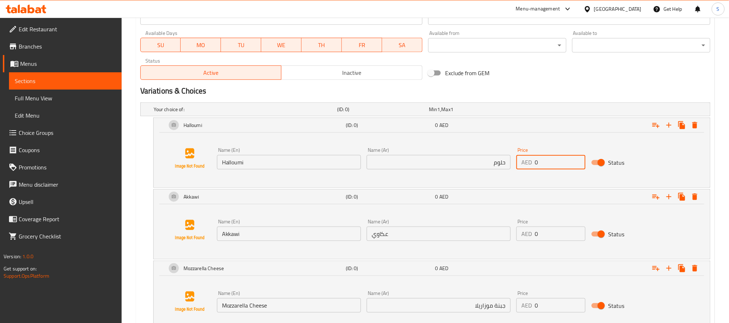
drag, startPoint x: 538, startPoint y: 163, endPoint x: 526, endPoint y: 160, distance: 12.3
click at [526, 160] on div "AED 0 Price" at bounding box center [551, 162] width 69 height 14
type input "15"
click at [536, 235] on input "0" at bounding box center [560, 234] width 51 height 14
type input "15"
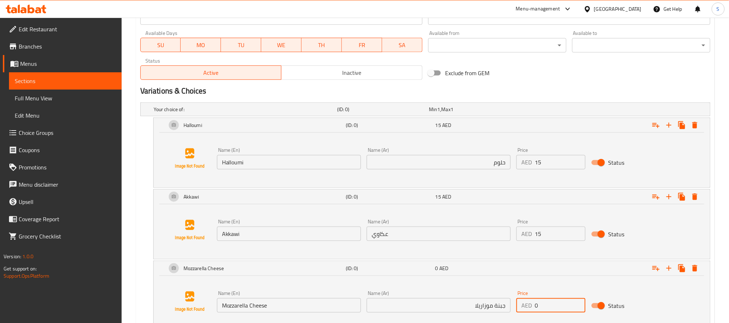
drag, startPoint x: 547, startPoint y: 303, endPoint x: 536, endPoint y: 304, distance: 11.2
click at [536, 304] on input "0" at bounding box center [560, 305] width 51 height 14
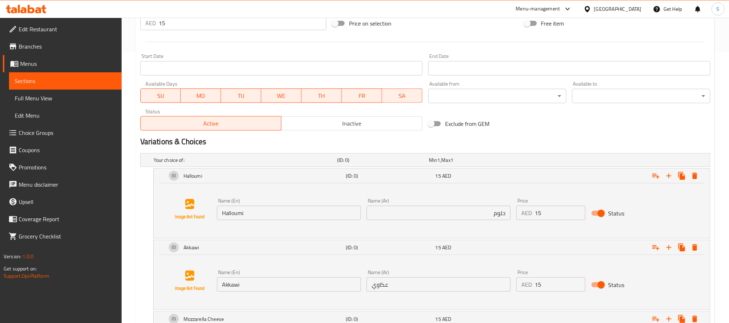
scroll to position [160, 0]
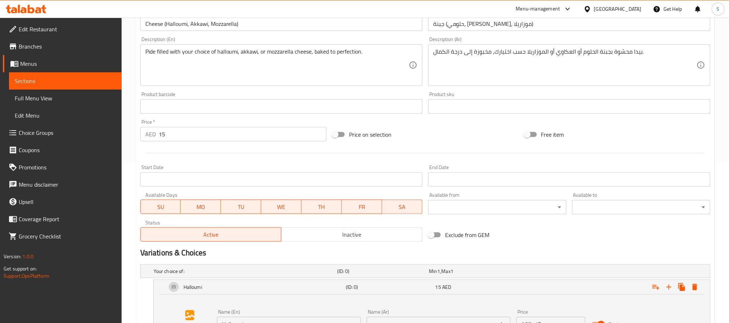
type input "15"
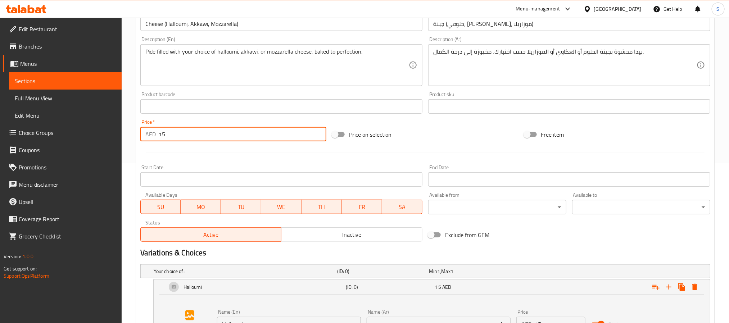
drag, startPoint x: 165, startPoint y: 138, endPoint x: 142, endPoint y: 139, distance: 22.8
click at [142, 139] on div "AED 15 Price *" at bounding box center [233, 134] width 186 height 14
type input "0"
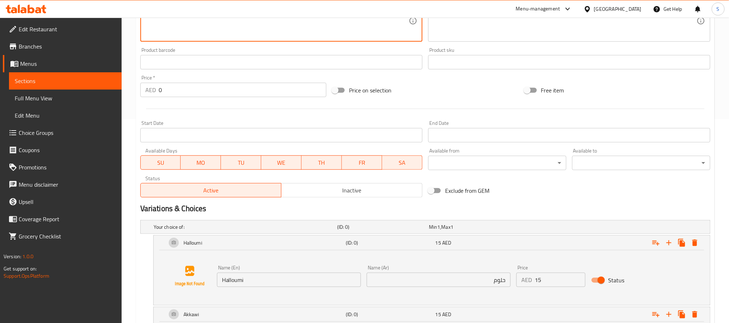
scroll to position [376, 0]
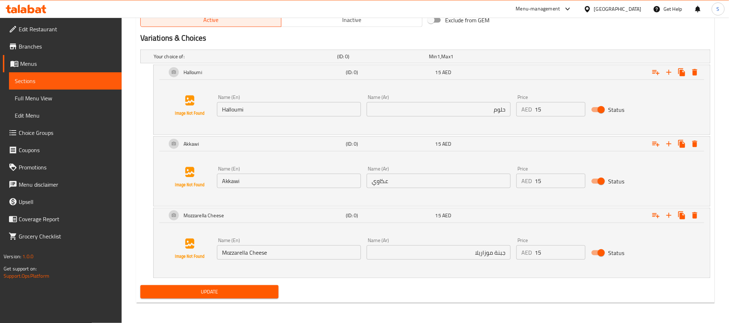
click at [232, 289] on span "Update" at bounding box center [209, 292] width 127 height 9
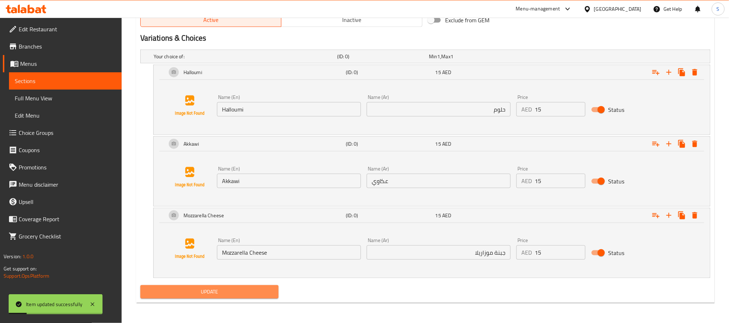
click at [256, 294] on span "Update" at bounding box center [209, 292] width 127 height 9
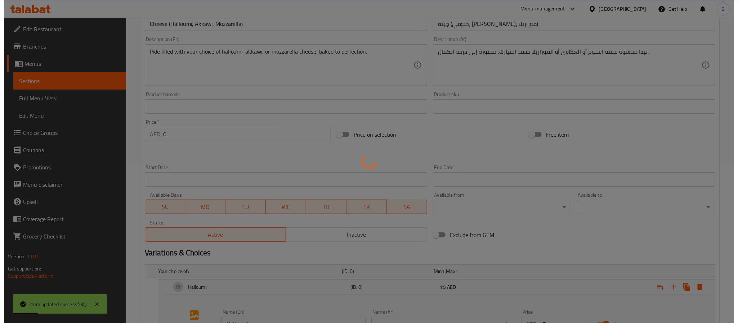
scroll to position [0, 0]
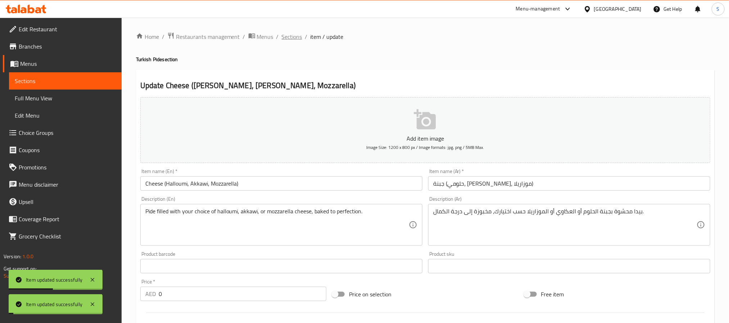
click at [297, 39] on span "Sections" at bounding box center [292, 36] width 21 height 9
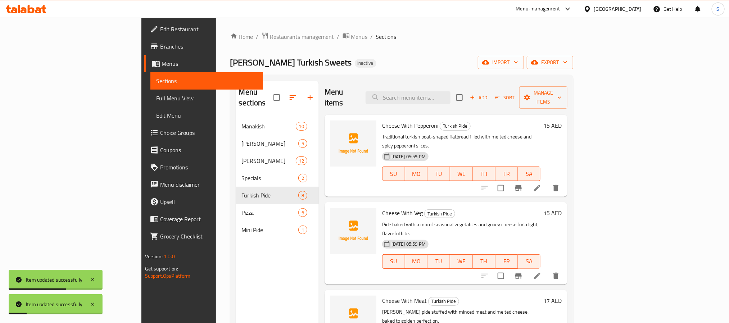
click at [236, 280] on div "Menu sections Manakish 10 Labneh Manakish 5 Cheese Manakish 12 Specials 2 Turki…" at bounding box center [277, 242] width 83 height 323
click at [295, 59] on div "[PERSON_NAME] Turkish Sweets Inactive import export" at bounding box center [401, 62] width 343 height 13
click at [236, 270] on div "Menu sections Manakish 10 Labneh Manakish 5 Cheese Manakish 12 Specials 2 Turki…" at bounding box center [277, 242] width 83 height 323
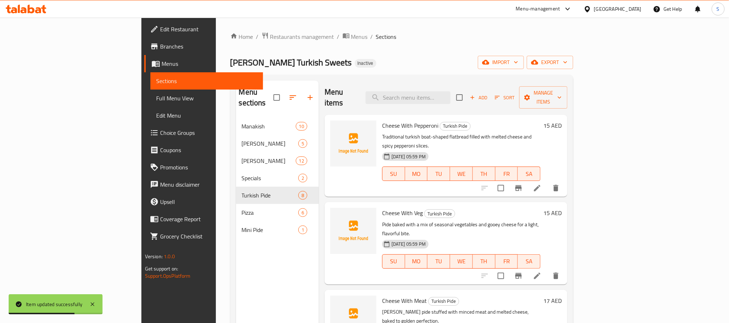
click at [274, 36] on ol "Home / Restaurants management / Menus / Sections" at bounding box center [401, 36] width 343 height 9
click at [351, 37] on span "Menus" at bounding box center [359, 36] width 17 height 9
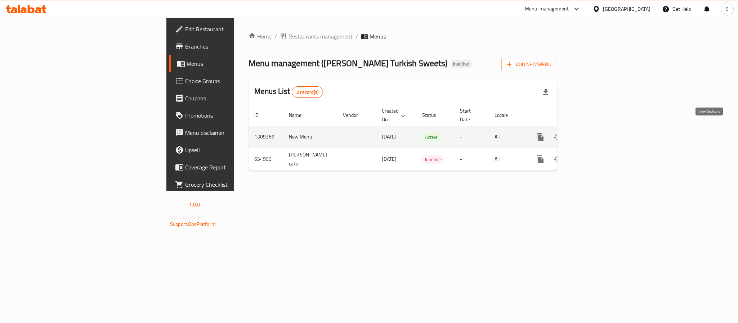
click at [596, 133] on icon "enhanced table" at bounding box center [592, 137] width 9 height 9
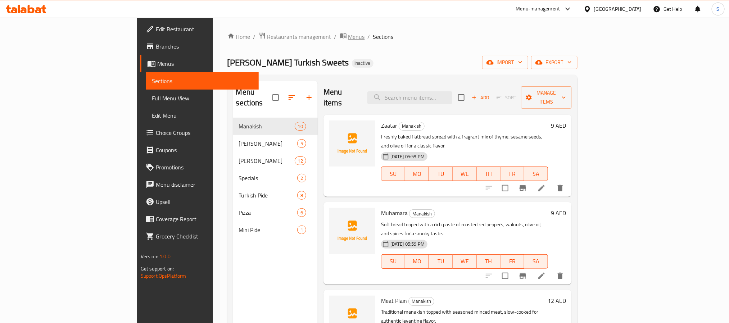
click at [349, 35] on span "Menus" at bounding box center [357, 36] width 17 height 9
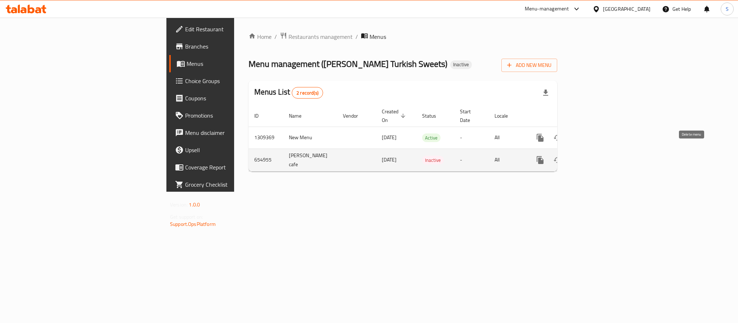
click at [577, 157] on icon "enhanced table" at bounding box center [574, 160] width 5 height 6
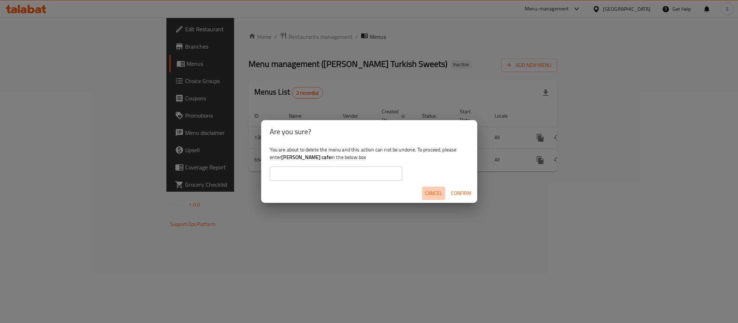
click at [435, 193] on span "Cancel" at bounding box center [433, 193] width 17 height 9
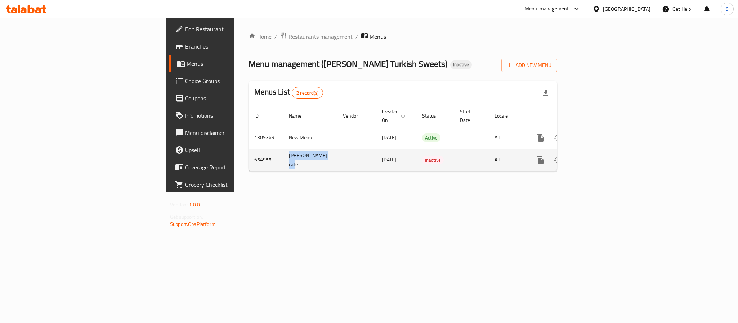
drag, startPoint x: 178, startPoint y: 153, endPoint x: 213, endPoint y: 157, distance: 35.5
click at [283, 157] on td "[PERSON_NAME] cafe" at bounding box center [310, 160] width 54 height 23
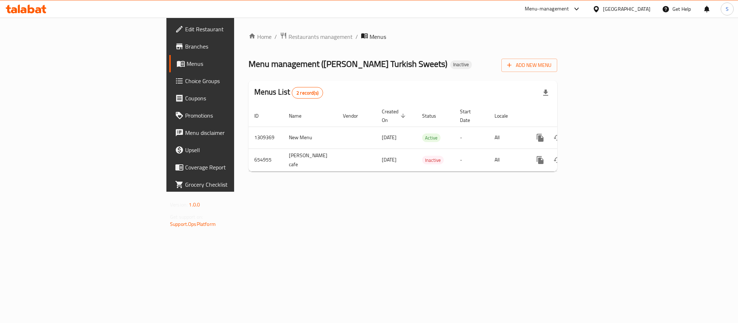
click at [252, 192] on div "Home / Restaurants management / Menus Menu management ( Tatli Sarayi Turkish Sw…" at bounding box center [402, 105] width 337 height 174
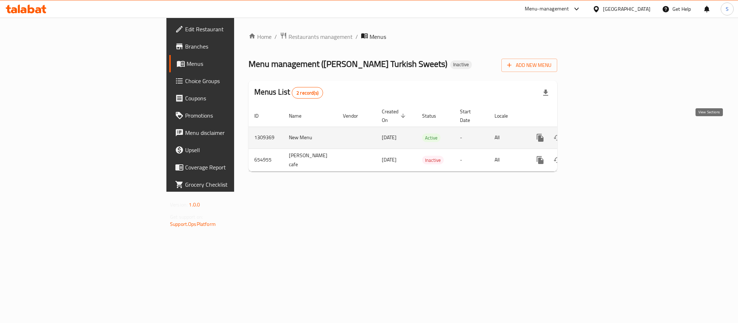
click at [596, 134] on icon "enhanced table" at bounding box center [592, 138] width 9 height 9
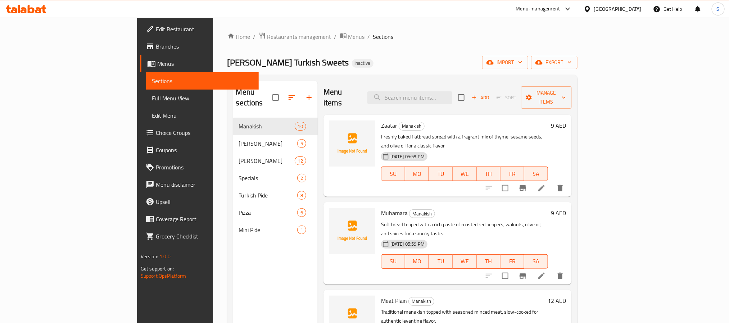
click at [575, 59] on div "[PERSON_NAME] Turkish Sweets Inactive import export" at bounding box center [403, 62] width 351 height 13
click at [349, 35] on span "Menus" at bounding box center [357, 36] width 17 height 9
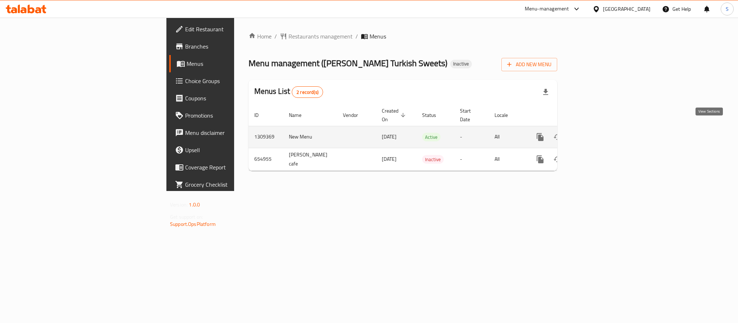
click at [596, 133] on icon "enhanced table" at bounding box center [592, 137] width 9 height 9
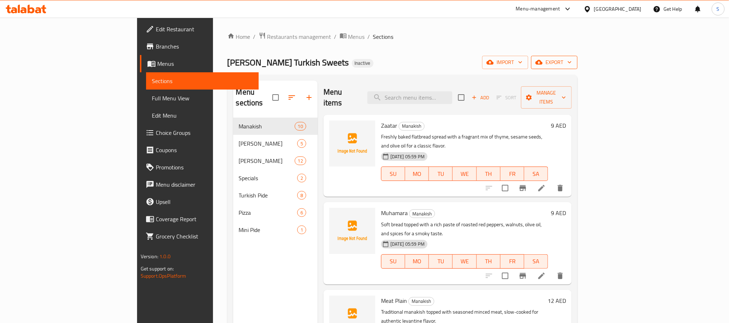
click at [572, 60] on span "export" at bounding box center [554, 62] width 35 height 9
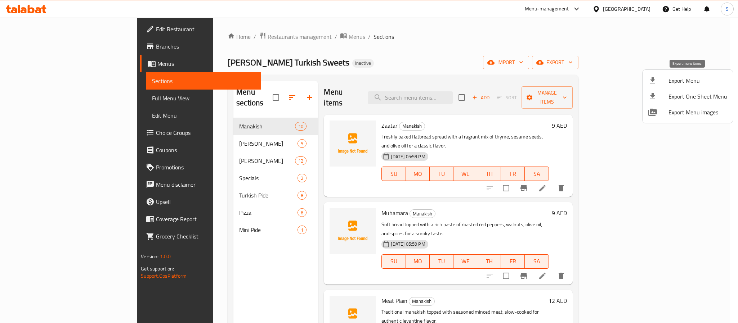
click at [685, 80] on span "Export Menu" at bounding box center [697, 80] width 59 height 9
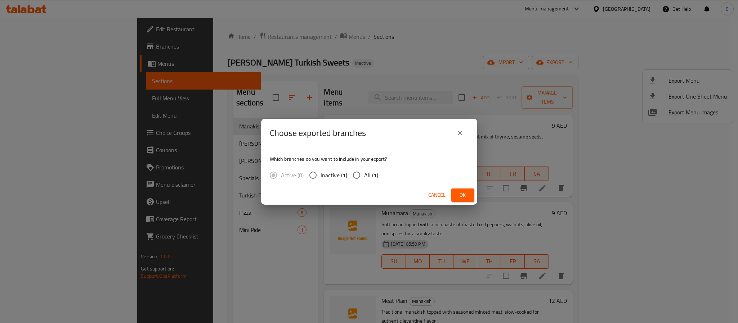
click at [373, 178] on span "All (1)" at bounding box center [371, 175] width 14 height 9
click at [364, 178] on input "All (1)" at bounding box center [356, 175] width 15 height 15
radio input "true"
click at [470, 199] on button "Ok" at bounding box center [462, 195] width 23 height 13
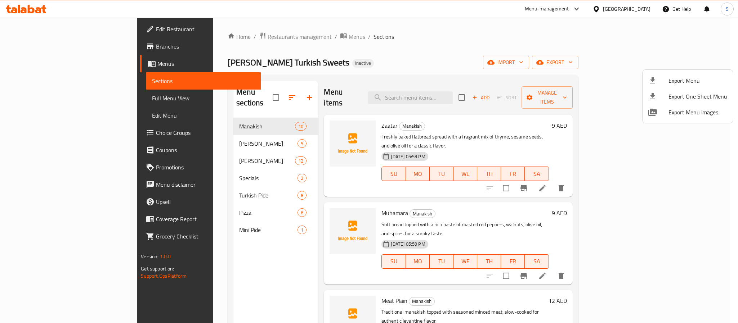
drag, startPoint x: 440, startPoint y: 59, endPoint x: 427, endPoint y: 64, distance: 13.8
click at [440, 59] on div at bounding box center [369, 161] width 738 height 323
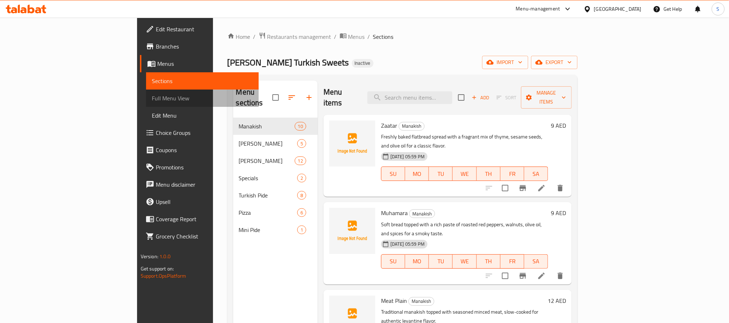
click at [146, 103] on link "Full Menu View" at bounding box center [202, 98] width 113 height 17
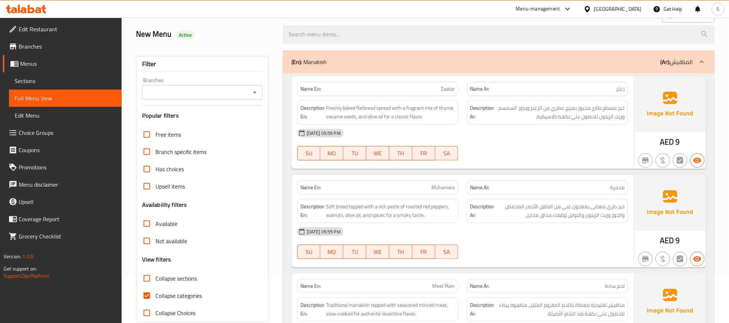
scroll to position [108, 0]
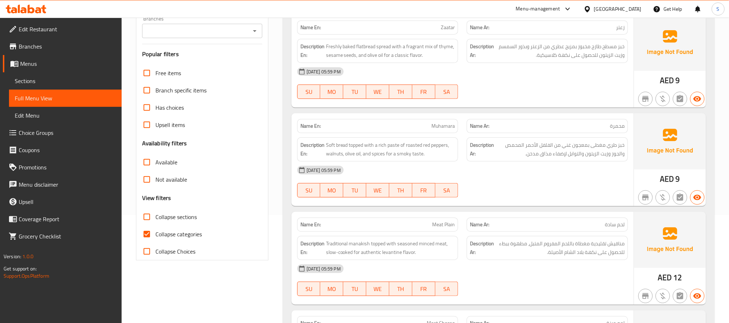
click at [170, 233] on span "Collapse categories" at bounding box center [179, 234] width 46 height 9
click at [156, 233] on input "Collapse categories" at bounding box center [146, 234] width 17 height 17
checkbox input "false"
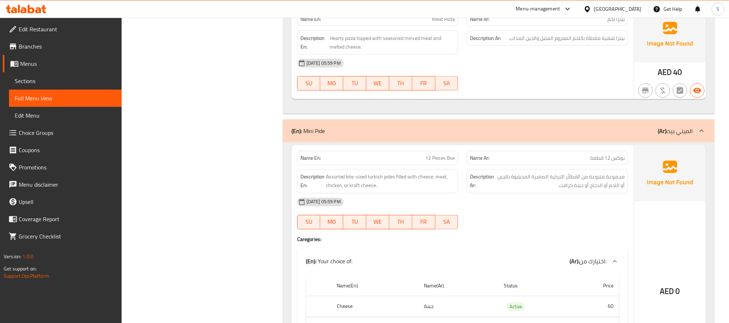
scroll to position [4869, 0]
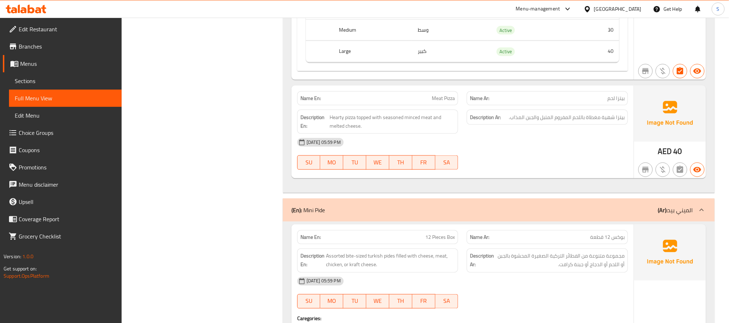
click at [31, 58] on link "Menus" at bounding box center [62, 63] width 119 height 17
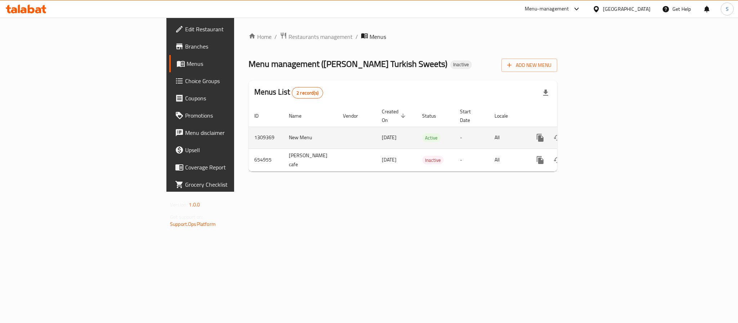
click at [248, 127] on td "1309369" at bounding box center [265, 138] width 35 height 22
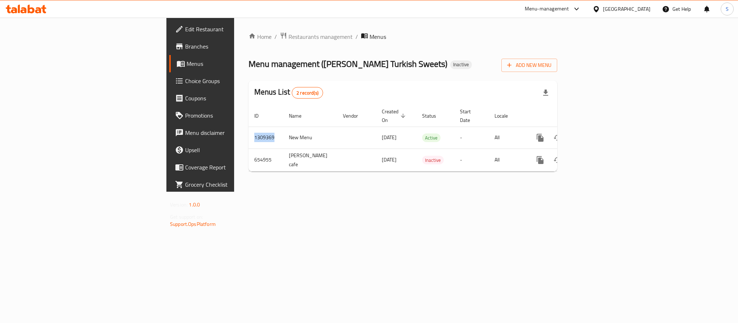
copy td "1309369"
